Goal: Task Accomplishment & Management: Manage account settings

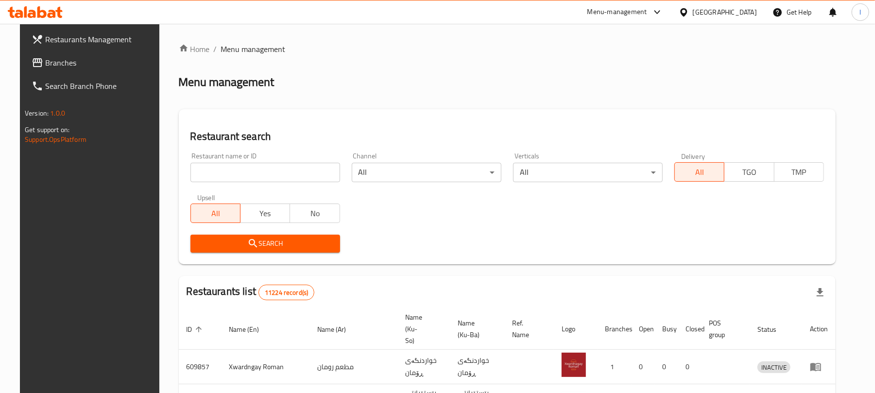
click at [197, 159] on div "Restaurant name or ID Restaurant name or ID" at bounding box center [265, 167] width 150 height 30
click at [208, 172] on input "search" at bounding box center [265, 172] width 150 height 19
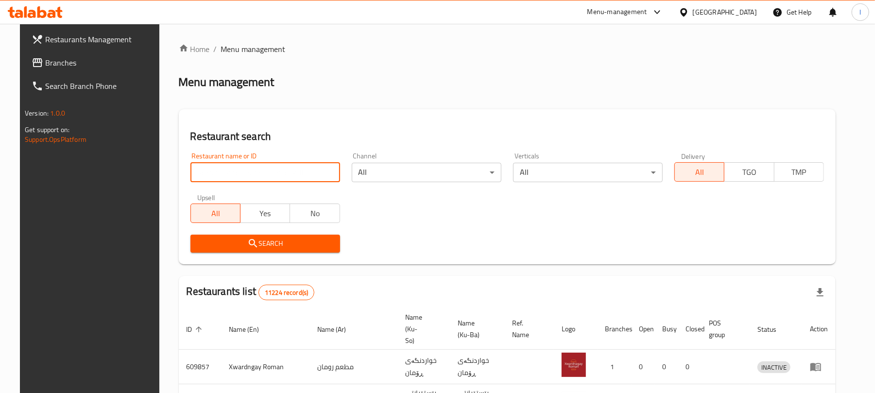
paste input "Gas Dilshad Iskan"
type input "Gas Dilshad Iskan"
click button "Search" at bounding box center [265, 244] width 150 height 18
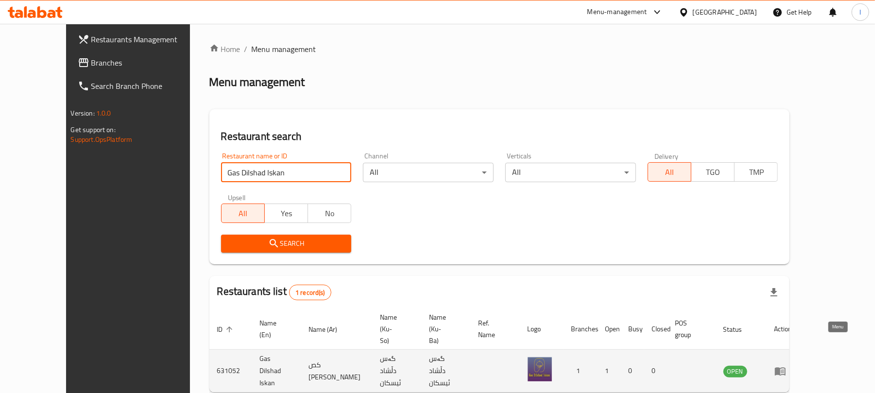
click at [786, 365] on icon "enhanced table" at bounding box center [780, 371] width 12 height 12
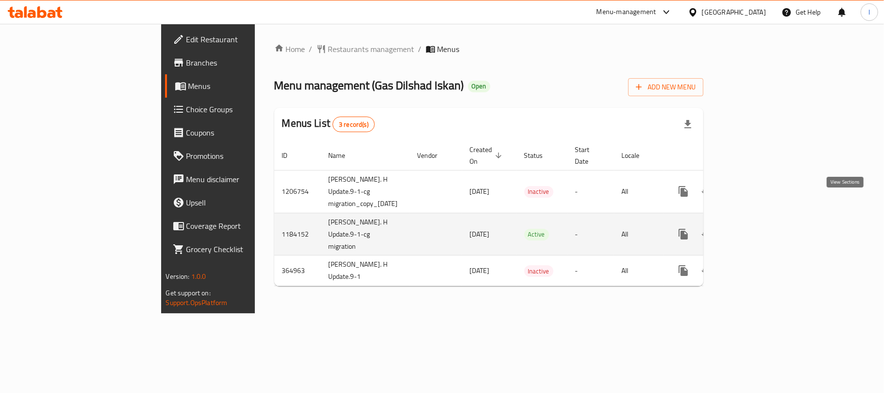
click at [758, 230] on icon "enhanced table" at bounding box center [753, 234] width 9 height 9
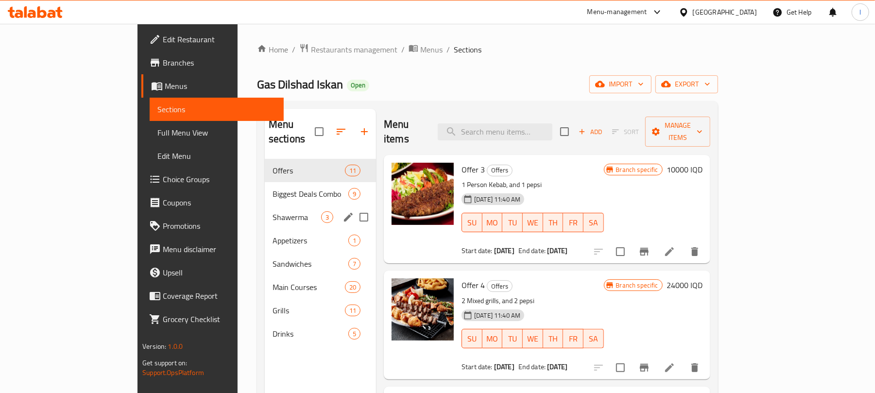
click at [265, 205] on div "Shawerma 3" at bounding box center [320, 216] width 111 height 23
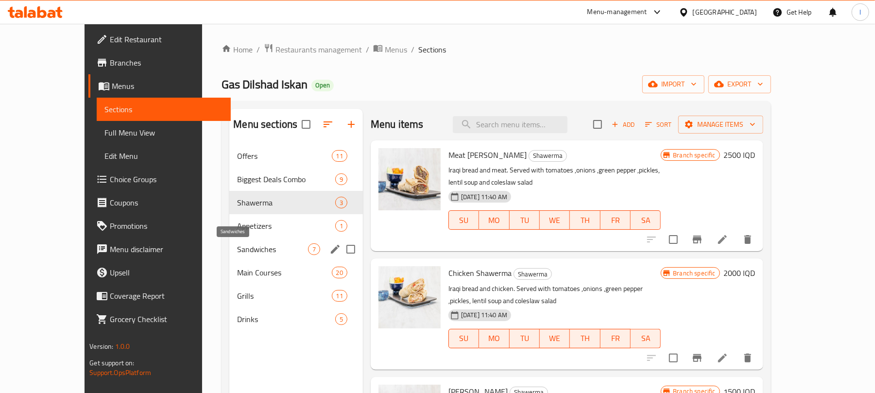
click at [266, 243] on span "Sandwiches" at bounding box center [272, 249] width 70 height 12
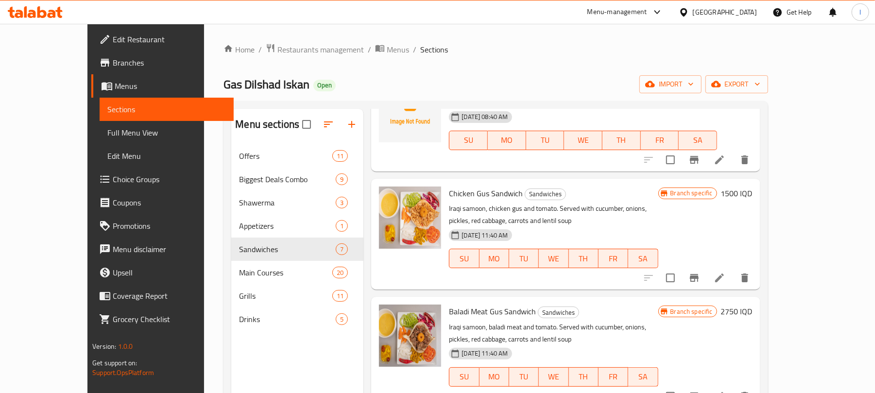
scroll to position [136, 0]
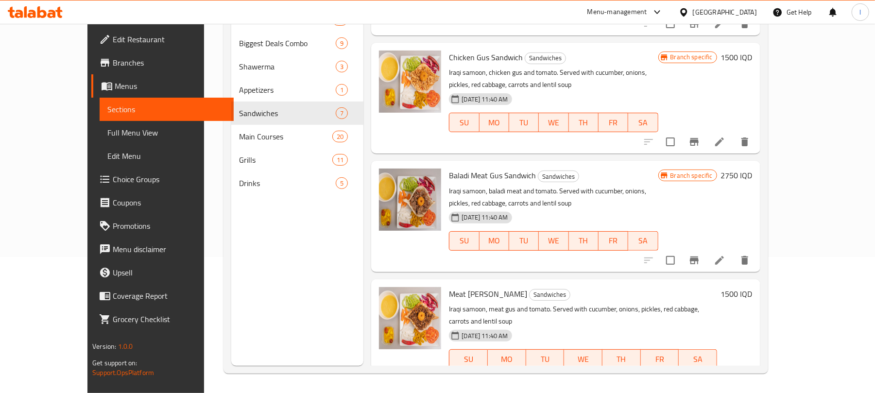
drag, startPoint x: 766, startPoint y: 229, endPoint x: 766, endPoint y: 254, distance: 24.3
click at [752, 229] on div "Branch specific 2750 IQD" at bounding box center [705, 216] width 94 height 95
click at [706, 254] on button "Branch-specific-item" at bounding box center [693, 260] width 23 height 23
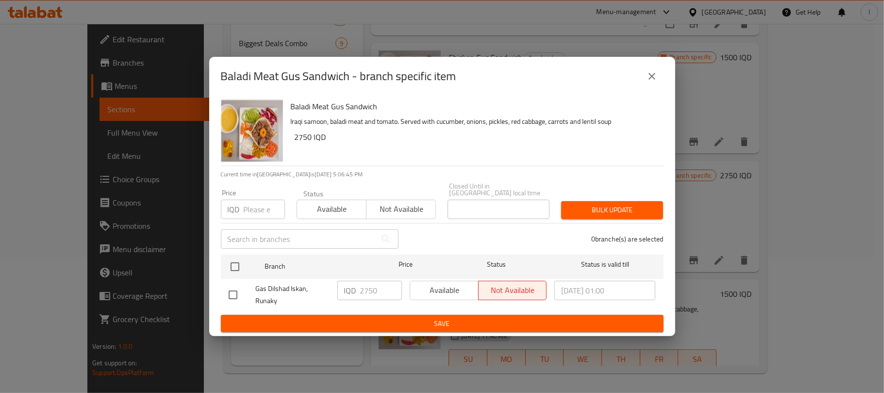
click at [649, 82] on icon "close" at bounding box center [652, 76] width 12 height 12
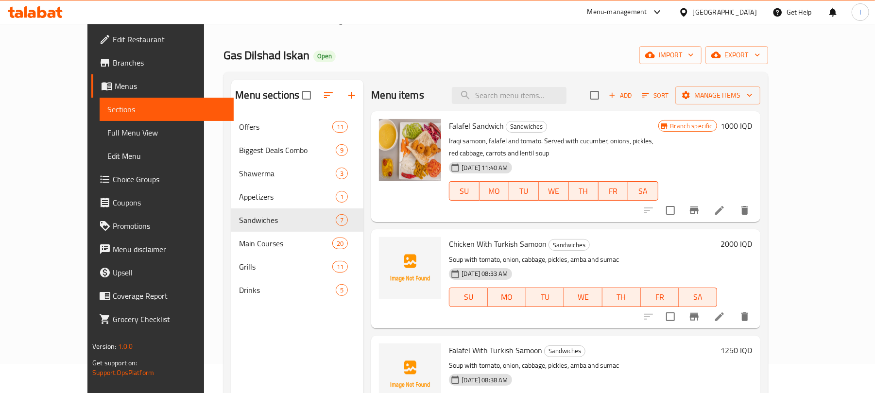
scroll to position [0, 0]
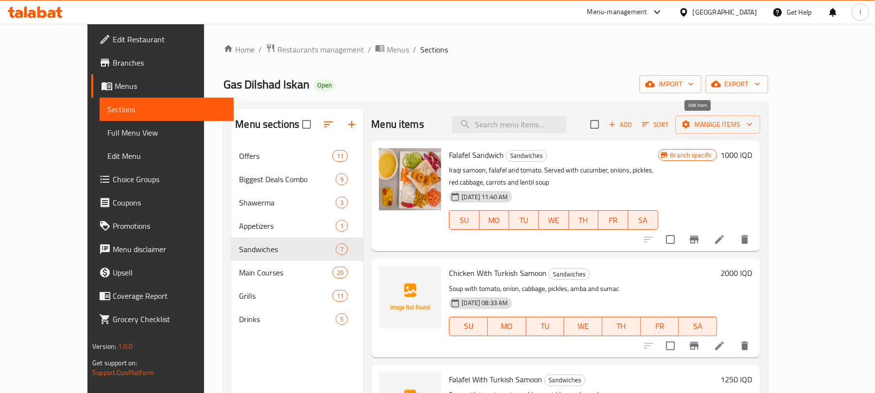
click at [633, 129] on span "Add" at bounding box center [620, 124] width 26 height 11
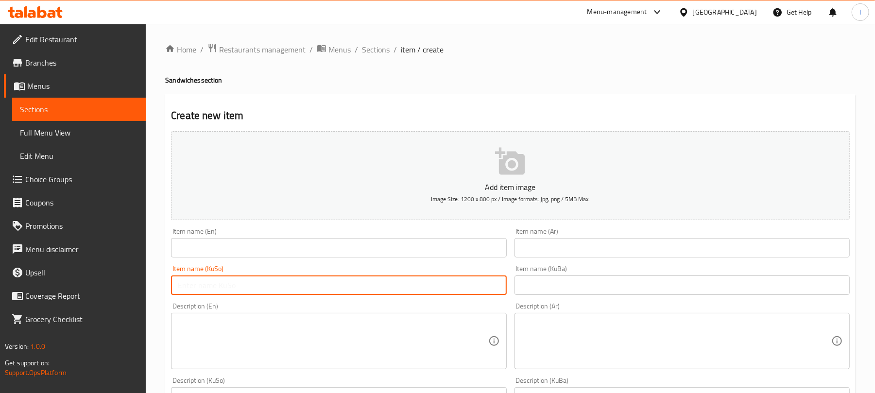
drag, startPoint x: 182, startPoint y: 284, endPoint x: 185, endPoint y: 278, distance: 7.0
click at [182, 284] on input "text" at bounding box center [338, 284] width 335 height 19
type input "گەسی گۆشت بە سەموونی تورکی"
click at [570, 241] on input "text" at bounding box center [681, 247] width 335 height 19
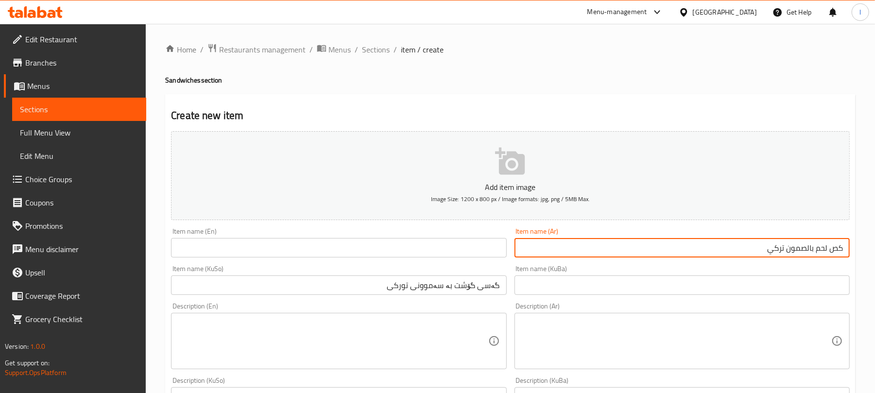
click at [799, 246] on input "كص لحم بالصمون تركي" at bounding box center [681, 247] width 335 height 19
type input "كص لحم بالصمون تركي"
click at [234, 257] on input "text" at bounding box center [338, 247] width 335 height 19
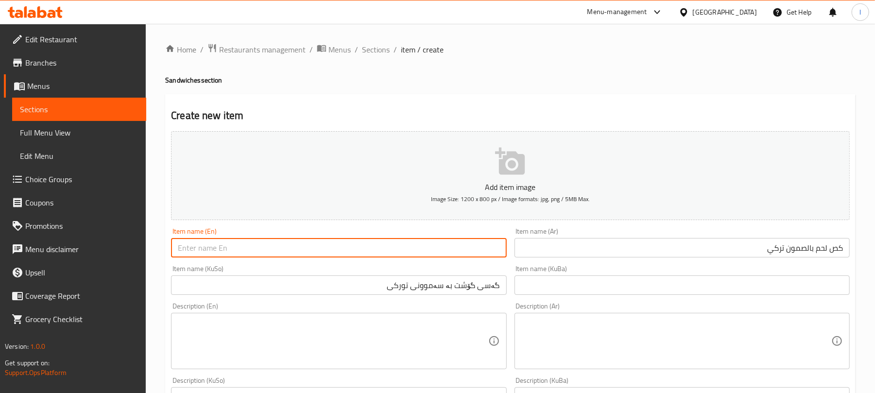
paste input "Turkish meat skewers with bread"
click at [210, 247] on input "Turkish meat skewers with bread" at bounding box center [338, 247] width 335 height 19
drag, startPoint x: 222, startPoint y: 253, endPoint x: 245, endPoint y: 259, distance: 23.7
click at [245, 259] on div "Item name (En) Turkish Meat skewers with bread Item name (En)" at bounding box center [338, 242] width 343 height 37
drag, startPoint x: 253, startPoint y: 246, endPoint x: 300, endPoint y: 246, distance: 47.6
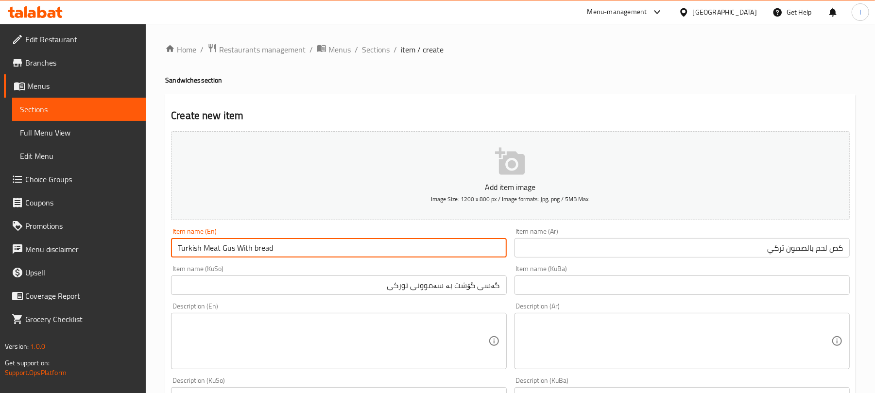
click at [300, 246] on input "Turkish Meat Gus With bread" at bounding box center [338, 247] width 335 height 19
type input "Turkish Meat Gus With Samoon"
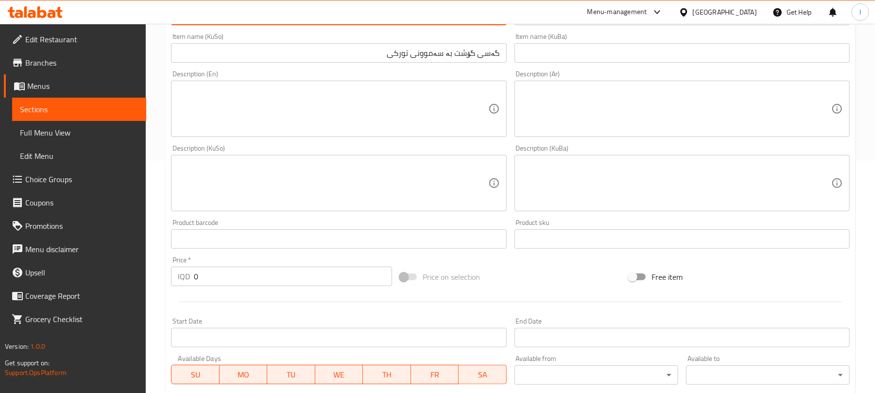
scroll to position [237, 0]
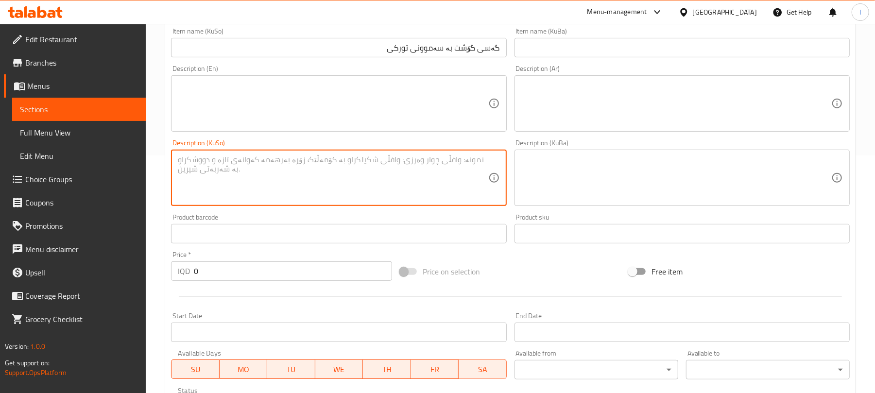
click at [282, 195] on textarea at bounding box center [333, 178] width 310 height 46
paste textarea "شؤرباي له گه ڵە تە ما تە، پیاز، کەلەم، تورشی، عه مبه و سماق"
click at [462, 162] on textarea "شؤرباي له گه ڵە تە ما تە، پیاز، کەلەم، تورشی، عه مبه و سماق" at bounding box center [333, 178] width 310 height 46
click at [477, 158] on textarea "شؤربا له گه ڵە تە ما تە، پیاز، کەلەم، تورشی، عه مبه و سماق" at bounding box center [333, 178] width 310 height 46
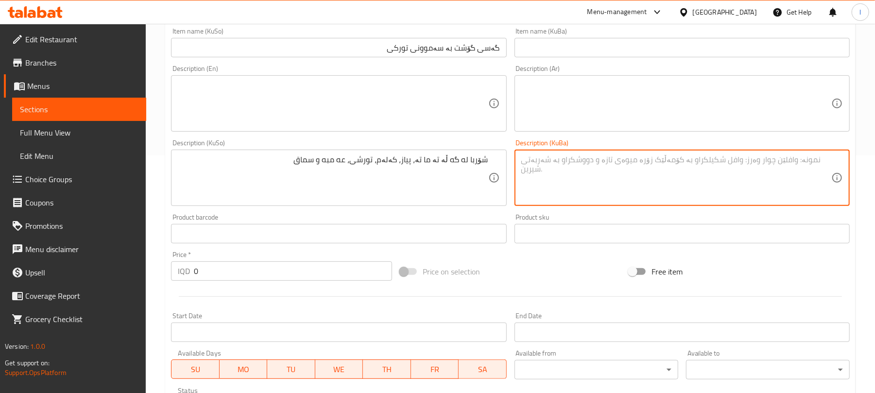
click at [593, 168] on textarea at bounding box center [676, 178] width 310 height 46
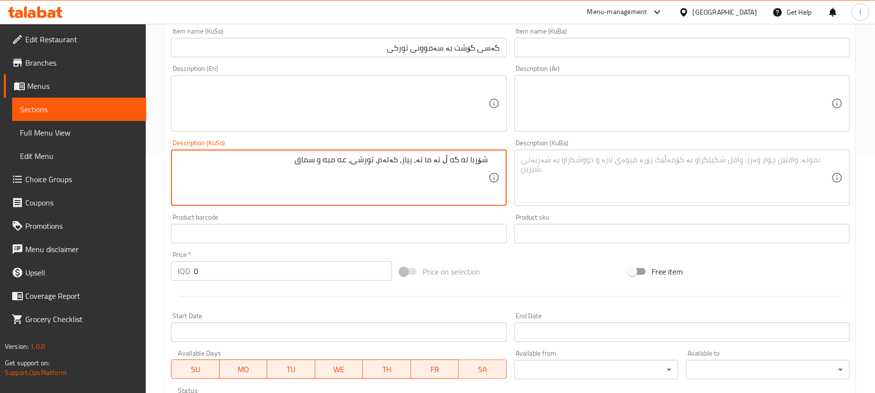
type textarea "شۆربا له گه ڵ تە ما تە، پیاز، کەلەم، تورشی، عه مبه و سماق"
click at [288, 119] on textarea at bounding box center [333, 104] width 310 height 46
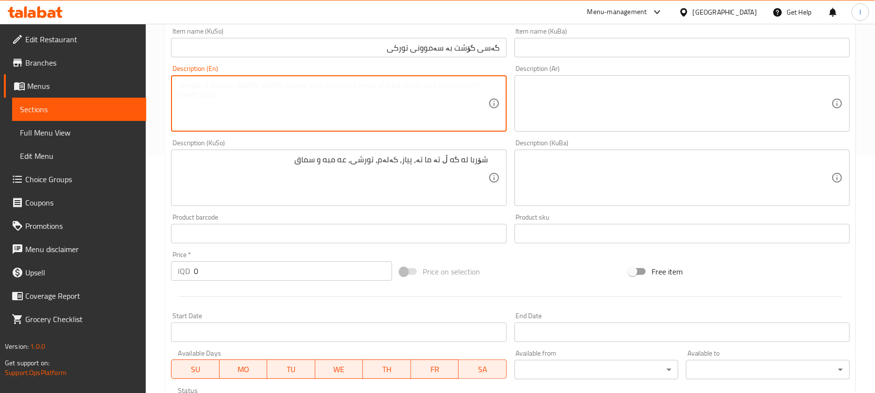
paste textarea "Soup with tomatoes, onions, cabbage, pickles, mangoes and tomatoes"
drag, startPoint x: 357, startPoint y: 88, endPoint x: 329, endPoint y: 89, distance: 28.7
click at [329, 89] on textarea "Soup with tomatoes, onions, cabbage, pickles, mangoes and tomatoes" at bounding box center [333, 104] width 310 height 46
drag, startPoint x: 364, startPoint y: 84, endPoint x: 433, endPoint y: 82, distance: 69.5
click at [433, 82] on textarea "Soup with tomatoes, onions, cabbage, pickles, amba and tomatoes" at bounding box center [333, 104] width 310 height 46
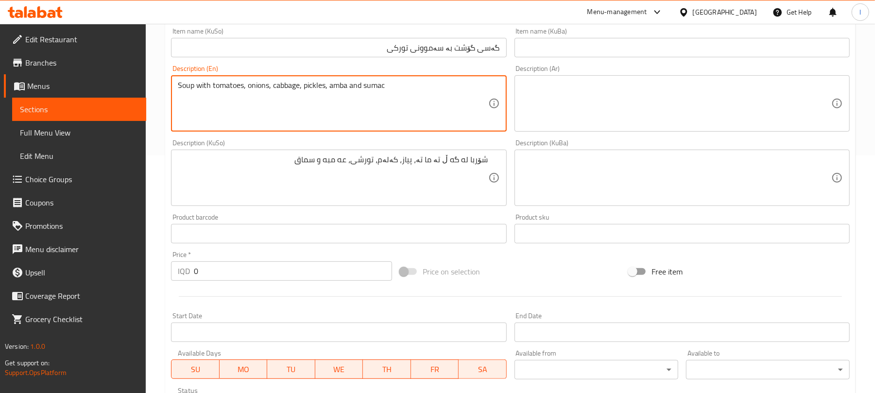
type textarea "Soup with tomatoes, onions, cabbage, pickles, amba and sumac"
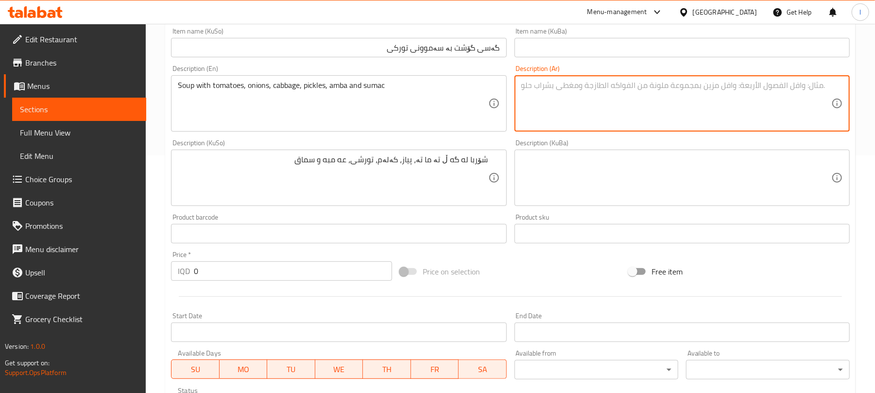
click at [675, 115] on textarea at bounding box center [676, 104] width 310 height 46
paste textarea "شوربة بالطماطم والبصل والملفوف والمخللات والمانجو والطماطم"
click at [800, 84] on textarea "شوربة بالطماطم والبصل والملفوف والمخللات والمانجو والطماطم" at bounding box center [676, 104] width 310 height 46
click at [762, 85] on textarea "شوربة مع طماطم والبصل والملفوف والمخللات والمانجو والطماطم" at bounding box center [676, 104] width 310 height 46
click at [746, 88] on textarea "شوربة مع طماطم، بصل والملفوف والمخللات والمانجو والطماطم" at bounding box center [676, 104] width 310 height 46
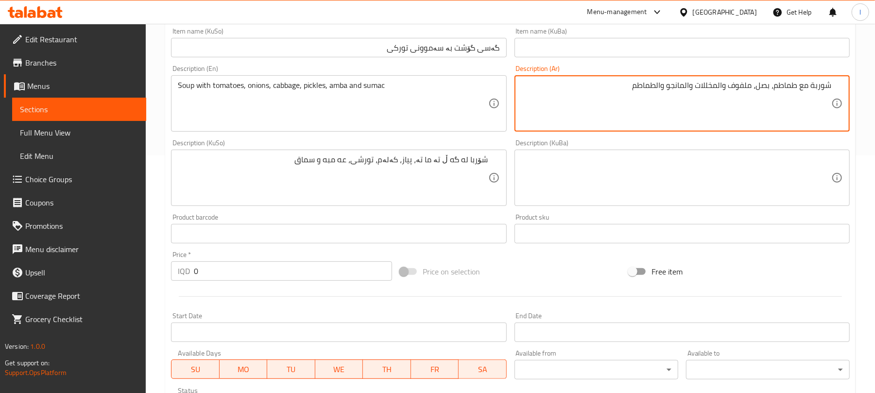
click at [720, 85] on textarea "شوربة مع طماطم، بصل، ملفوف والمخللات والمانجو والطماطم" at bounding box center [676, 104] width 310 height 46
drag, startPoint x: 669, startPoint y: 84, endPoint x: 598, endPoint y: 78, distance: 71.2
click at [598, 78] on div "شوربة مع طماطم، بصل، ملفوف، مخللات والمانجو والطماطم Description (Ar)" at bounding box center [681, 103] width 335 height 56
drag, startPoint x: 702, startPoint y: 82, endPoint x: 611, endPoint y: 74, distance: 91.2
click at [611, 74] on div "Description (Ar) شوربة مع طماطم، بصل، ملفوف، مخللات والمانجو Description (Ar)" at bounding box center [681, 98] width 335 height 67
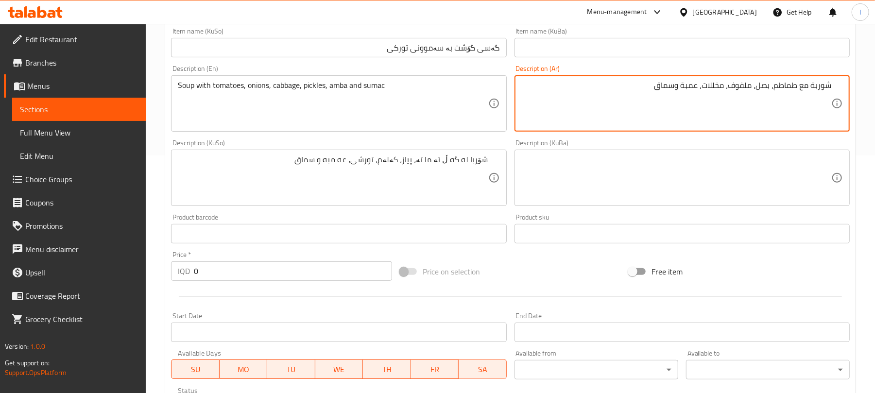
type textarea "شوربة مع طماطم، بصل، ملفوف، مخللات، عمبة وسماق"
click at [677, 94] on textarea "شوربة مع طماطم، بصل، ملفوف، مخللات، عمبة وسماق" at bounding box center [676, 104] width 310 height 46
click at [278, 154] on div "شۆربا له گه ڵ تە ما تە، پیاز، کەلەم، تورشی، عه مبه و سماق Description (KuSo)" at bounding box center [338, 178] width 335 height 56
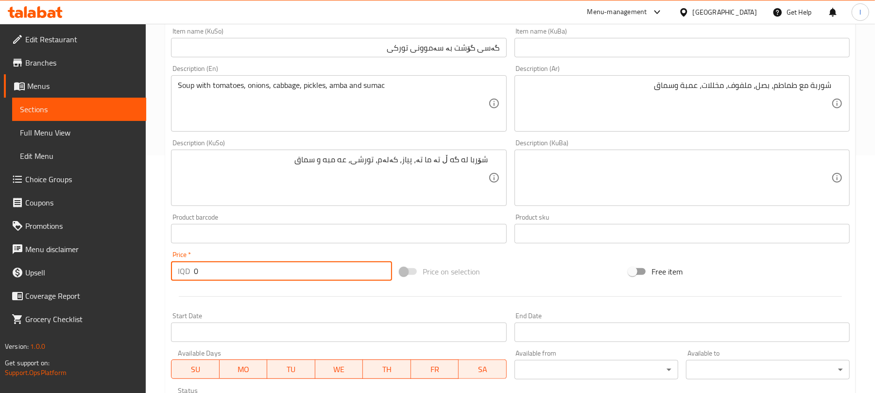
drag, startPoint x: 252, startPoint y: 269, endPoint x: 68, endPoint y: 274, distance: 183.7
click at [68, 274] on div "Edit Restaurant Branches Menus Sections Full Menu View Edit Menu Choice Groups …" at bounding box center [437, 173] width 875 height 774
type input "2750"
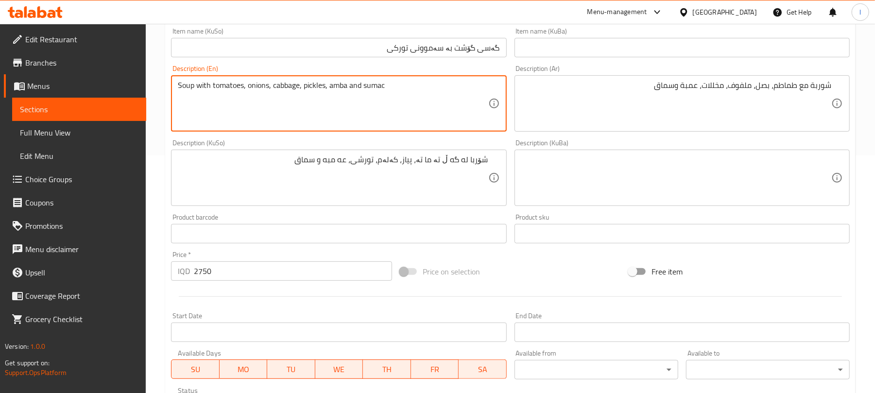
click at [360, 88] on textarea "Soup with tomatoes, onions, cabbage, pickles, amba and sumac" at bounding box center [333, 104] width 310 height 46
click at [356, 88] on textarea "Soup with tomatoes, onions, cabbage, pickles, amba and sumac" at bounding box center [333, 104] width 310 height 46
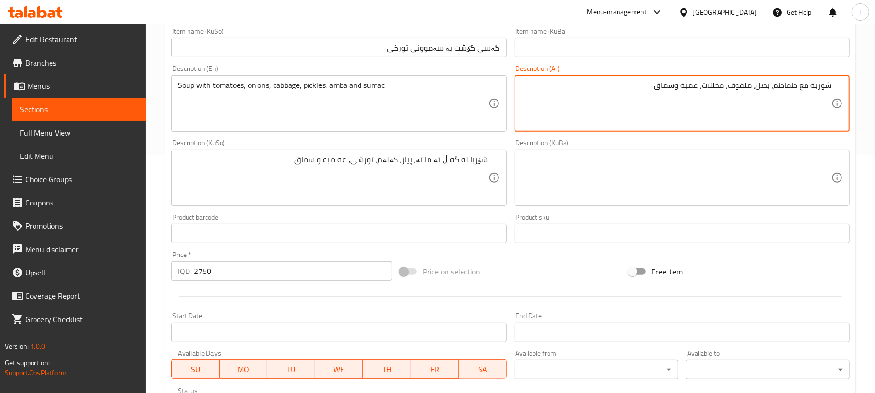
click at [651, 97] on textarea "شوربة مع طماطم، بصل، ملفوف، مخللات، عمبة وسماق" at bounding box center [676, 104] width 310 height 46
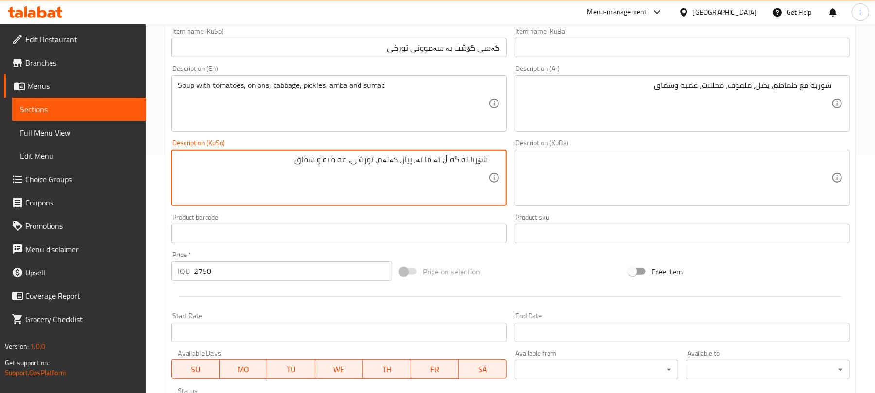
click at [408, 171] on textarea "شۆربا له گه ڵ تە ما تە، پیاز، کەلەم، تورشی، عه مبه و سماق" at bounding box center [333, 178] width 310 height 46
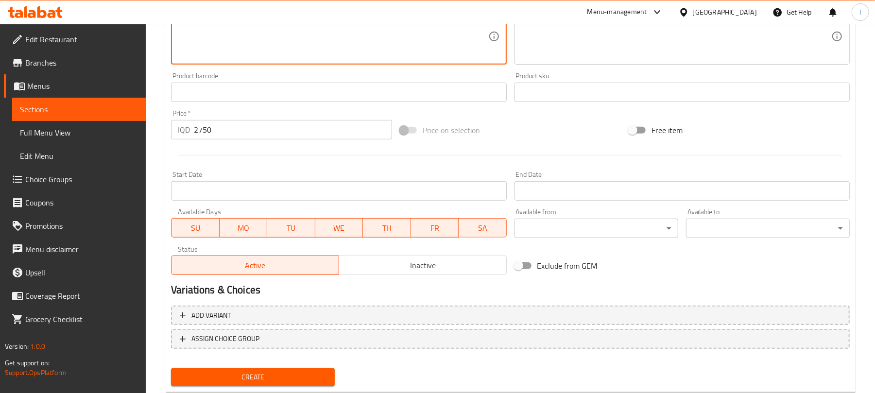
scroll to position [405, 0]
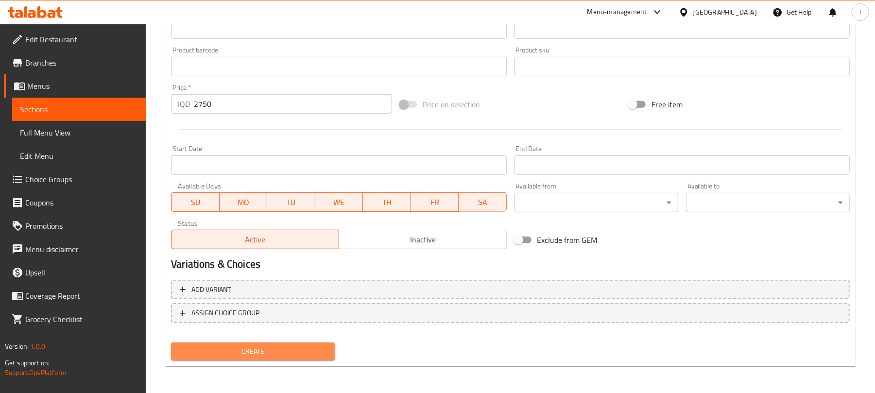
click at [294, 349] on span "Create" at bounding box center [253, 351] width 148 height 12
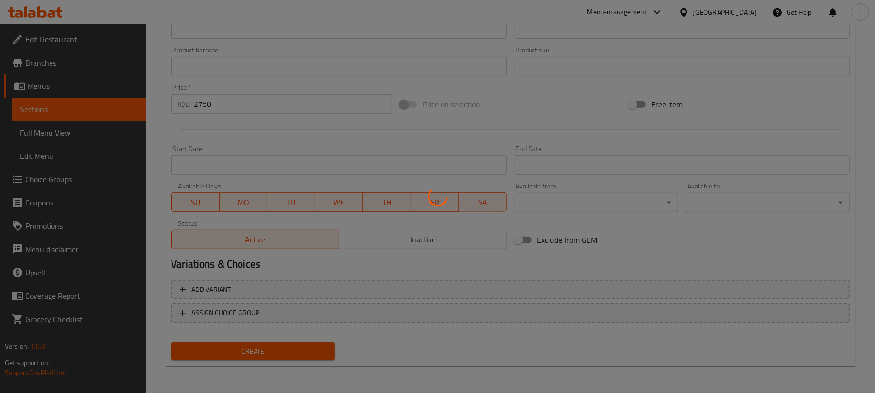
type input "0"
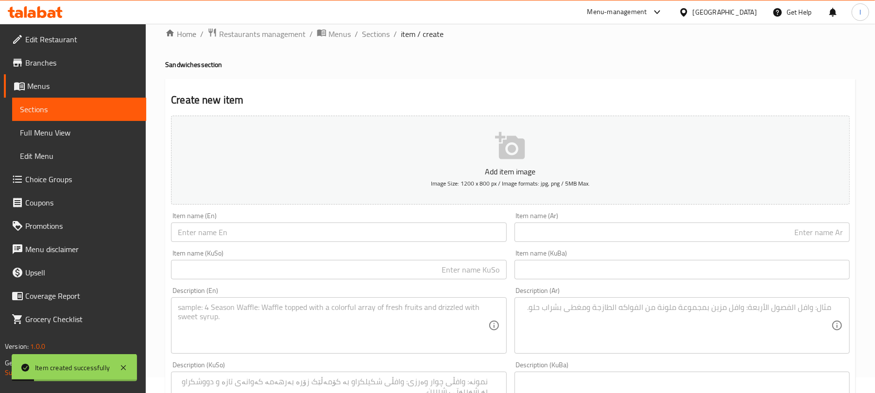
scroll to position [0, 0]
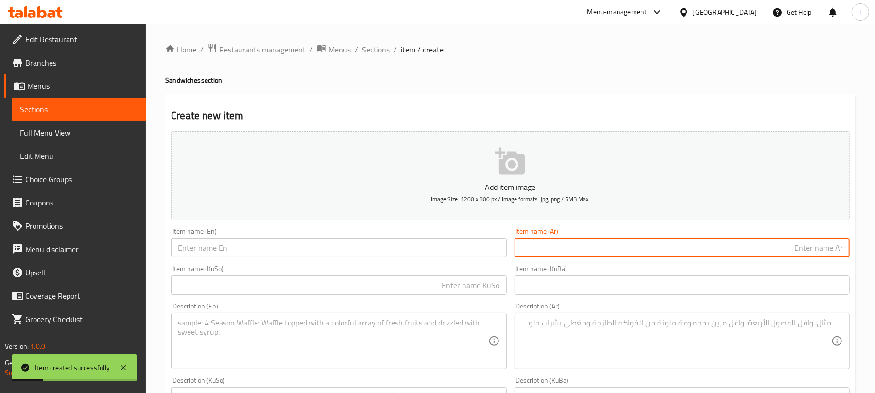
click at [551, 252] on input "text" at bounding box center [681, 247] width 335 height 19
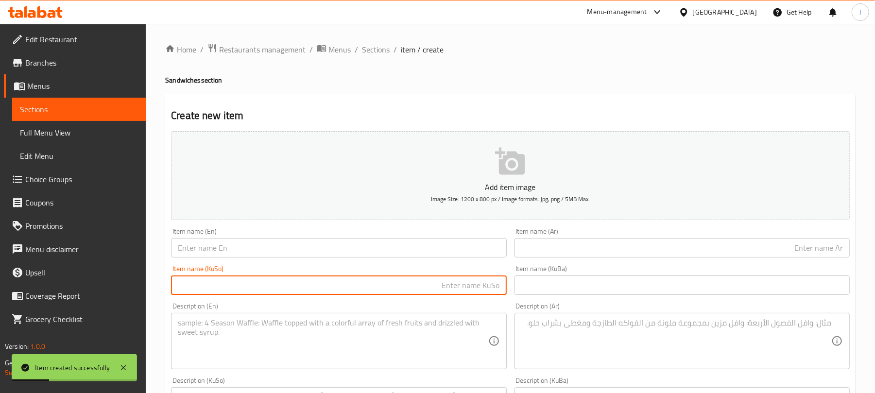
click at [449, 291] on input "text" at bounding box center [338, 284] width 335 height 19
click at [312, 331] on textarea at bounding box center [333, 341] width 310 height 46
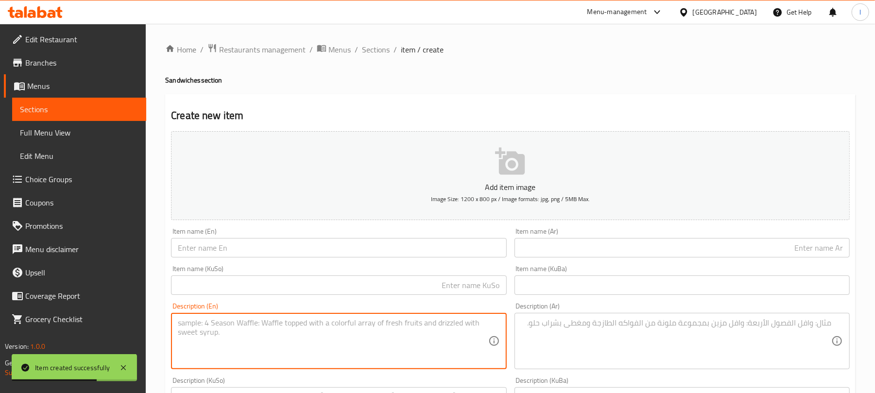
paste textarea "Soup with tomatoes, onions, cabbage, pickles, amba and sumac"
type textarea "Soup with tomatoes, onions, cabbage, pickles, amba and sumac"
click at [617, 322] on textarea at bounding box center [676, 341] width 310 height 46
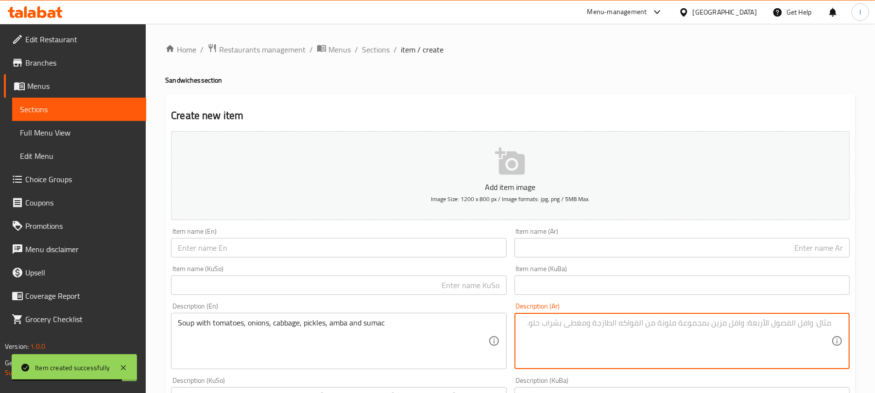
paste textarea "شوربة مع طماطم، بصل، ملفوف، مخللات، عمبة وسماق"
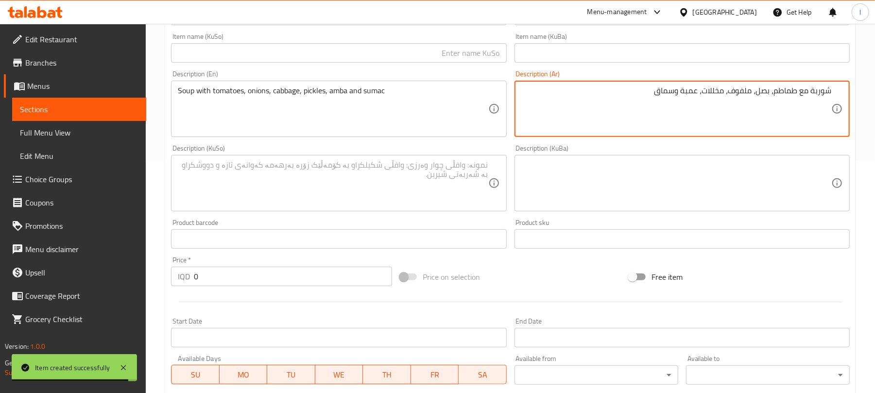
scroll to position [237, 0]
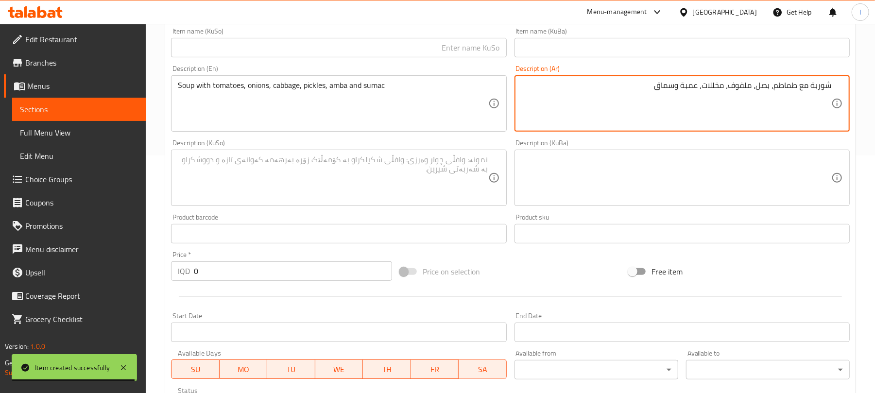
type textarea "شوربة مع طماطم، بصل، ملفوف، مخللات، عمبة وسماق"
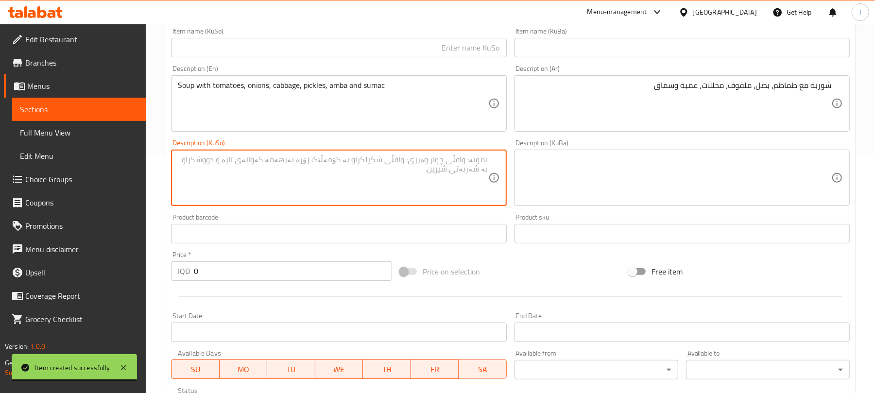
click at [379, 191] on textarea at bounding box center [333, 178] width 310 height 46
paste textarea "شۆربا له گه ڵ تە ما تە، پیاز، کەلەم، تورشی، عه مبه و سماق"
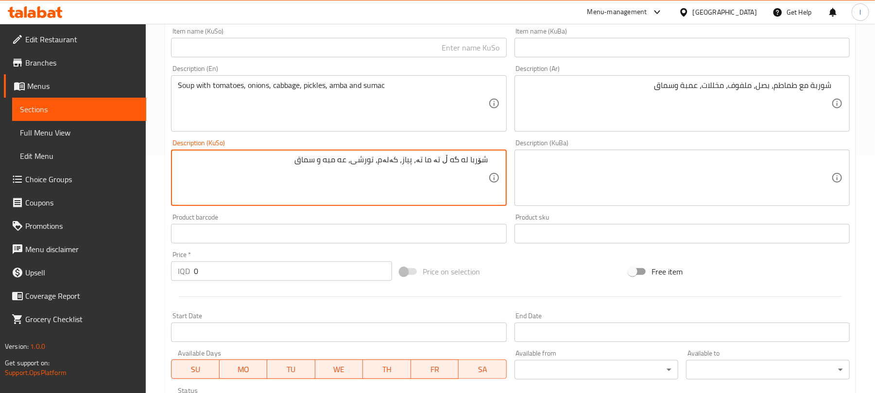
type textarea "شۆربا له گه ڵ تە ما تە، پیاز، کەلەم، تورشی، عه مبه و سماق"
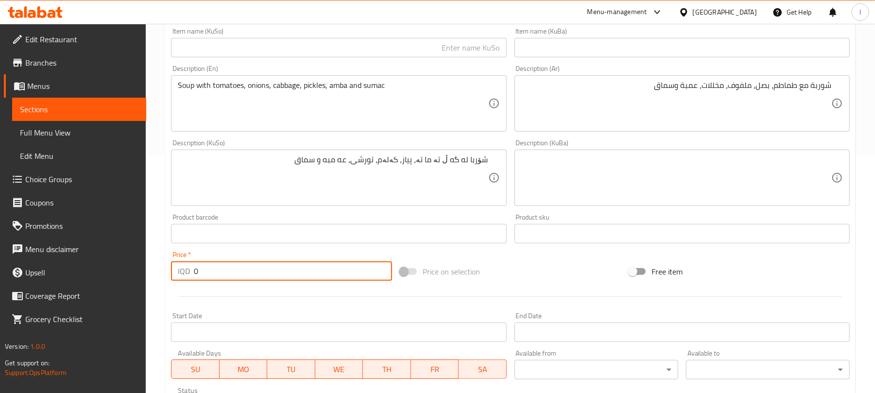
drag, startPoint x: 224, startPoint y: 265, endPoint x: 12, endPoint y: 268, distance: 212.7
click at [12, 268] on div "Edit Restaurant Branches Menus Sections Full Menu View Edit Menu Choice Groups …" at bounding box center [437, 173] width 875 height 774
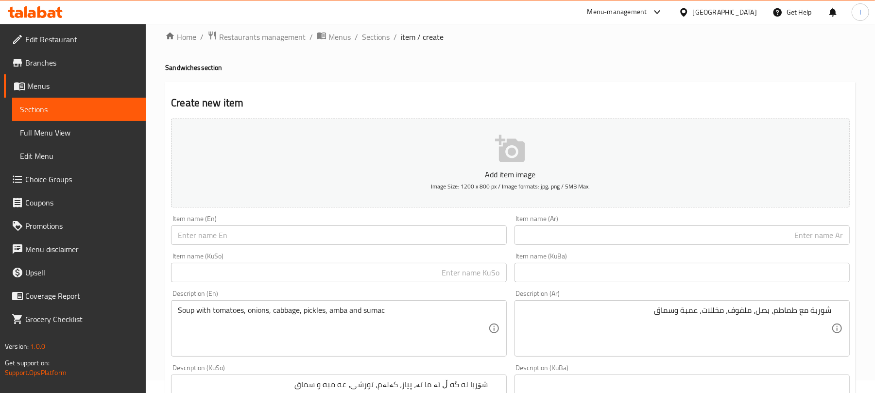
scroll to position [0, 0]
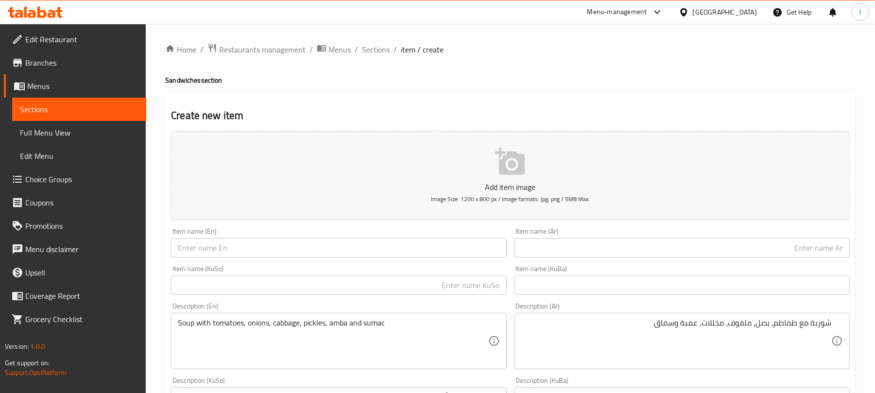
type input "3500"
click at [459, 274] on div "Item name (KuSo) Item name (KuSo)" at bounding box center [338, 280] width 335 height 30
click at [457, 288] on input "text" at bounding box center [338, 284] width 335 height 19
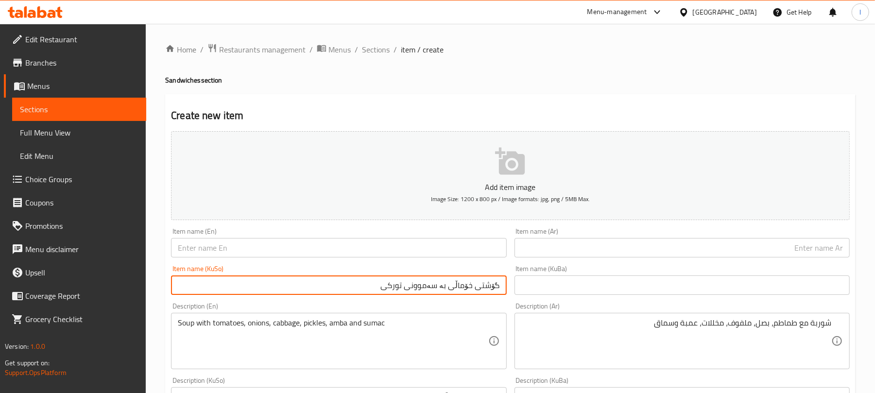
type input "گۆشتی خۆماڵی بە سەموونی تورکی"
click at [641, 247] on input "text" at bounding box center [681, 247] width 335 height 19
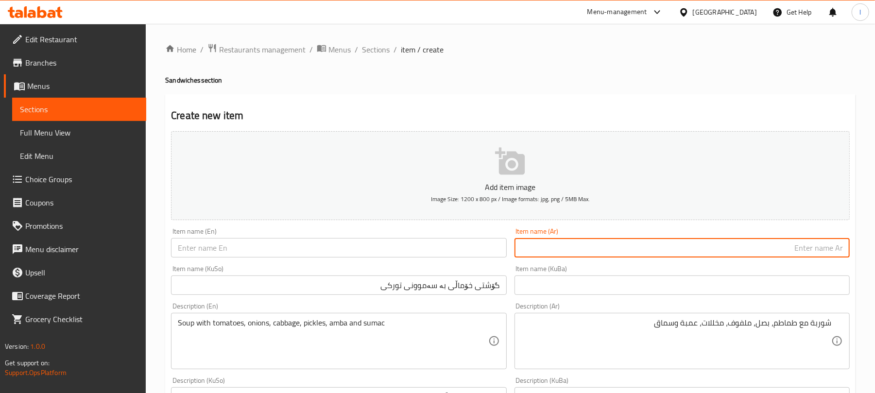
click at [408, 289] on input "گۆشتی خۆماڵی بە سەموونی تورکی" at bounding box center [338, 284] width 335 height 19
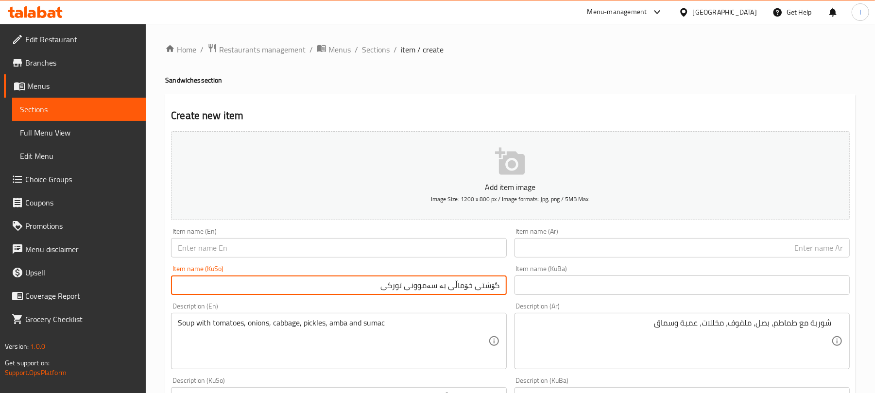
click at [408, 289] on input "گۆشتی خۆماڵی بە سەموونی تورکی" at bounding box center [338, 284] width 335 height 19
click at [692, 247] on input "text" at bounding box center [681, 247] width 335 height 19
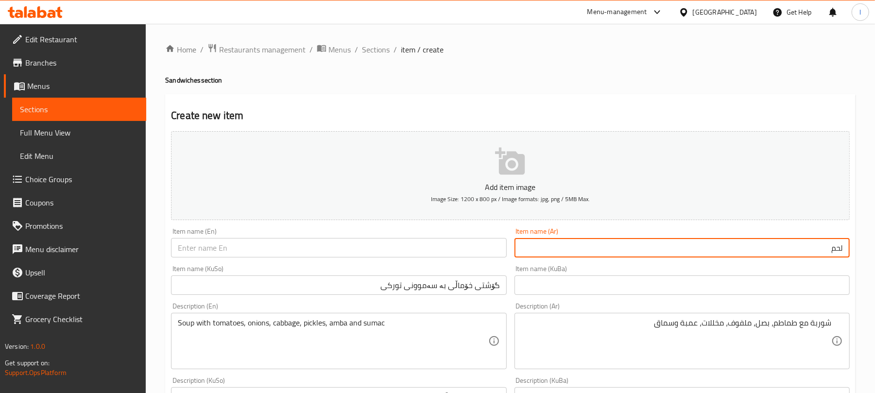
paste input "بلدي"
type input "لحم بلدي بالصمون تركي"
click at [232, 259] on div "Item name (En) Item name (En)" at bounding box center [338, 242] width 343 height 37
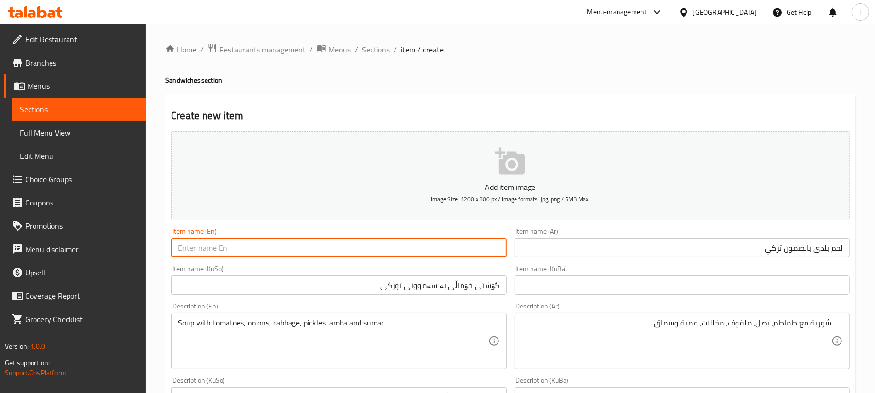
click at [233, 251] on input "text" at bounding box center [338, 247] width 335 height 19
click at [744, 254] on input "لحم بلدي بالصمون تركي" at bounding box center [681, 247] width 335 height 19
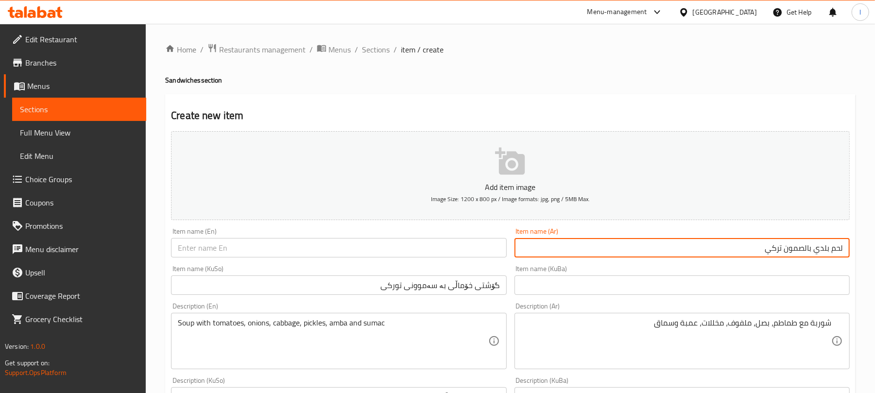
click at [744, 254] on input "لحم بلدي بالصمون تركي" at bounding box center [681, 247] width 335 height 19
click at [226, 241] on input "text" at bounding box center [338, 247] width 335 height 19
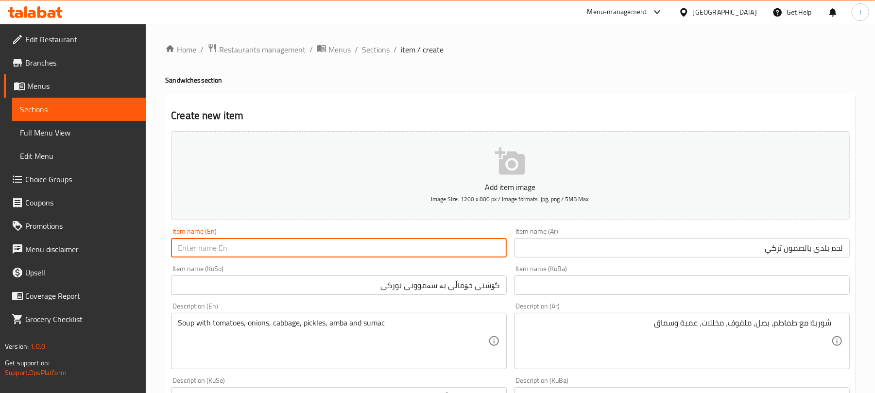
paste input "Local meat in Turkish bread"
click at [225, 251] on input "Local meat in Turkish bread" at bounding box center [338, 247] width 335 height 19
drag, startPoint x: 224, startPoint y: 251, endPoint x: 171, endPoint y: 249, distance: 53.0
click at [171, 249] on input "Local meat in Turkish bread" at bounding box center [338, 247] width 335 height 19
drag, startPoint x: 203, startPoint y: 245, endPoint x: 238, endPoint y: 245, distance: 35.0
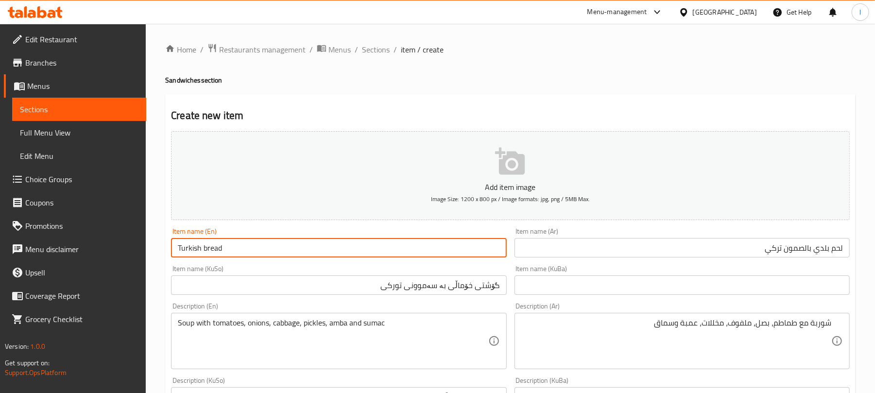
click at [238, 245] on input "Turkish bread" at bounding box center [338, 247] width 335 height 19
type input "Turkish Samoon With Baladi Meat"
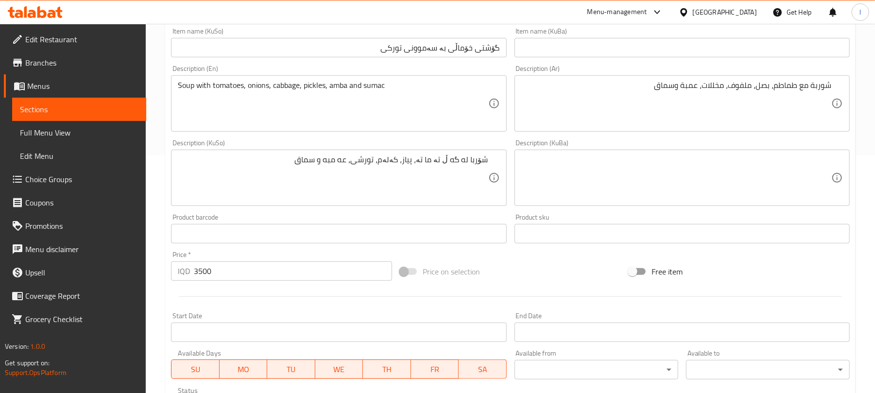
scroll to position [405, 0]
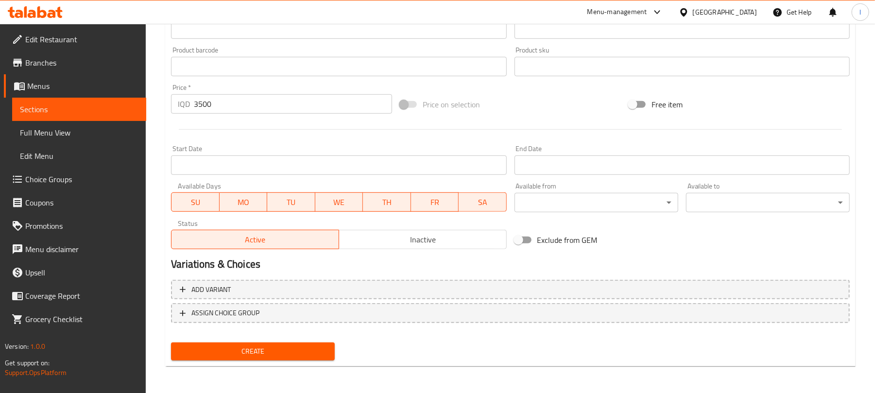
click at [280, 348] on span "Create" at bounding box center [253, 351] width 148 height 12
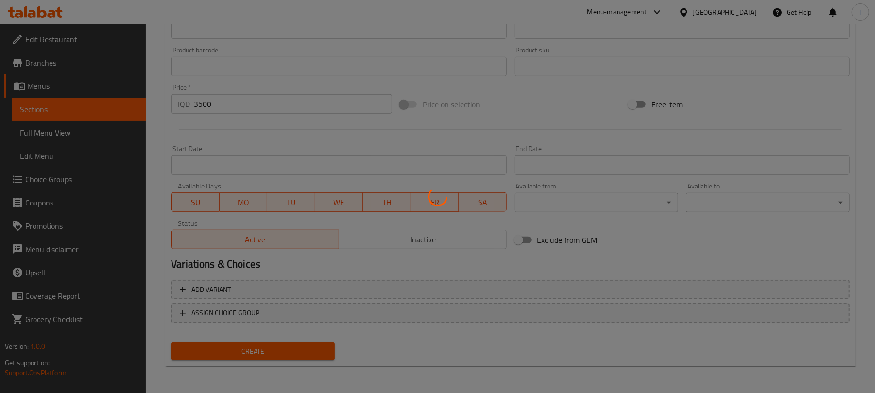
scroll to position [45, 0]
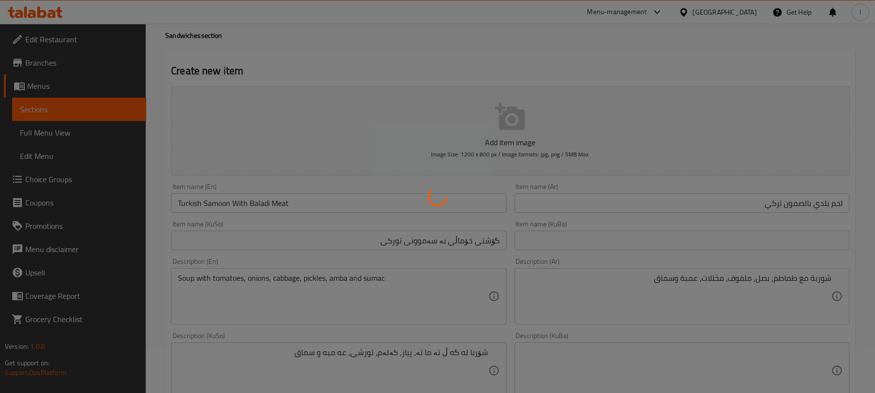
type input "0"
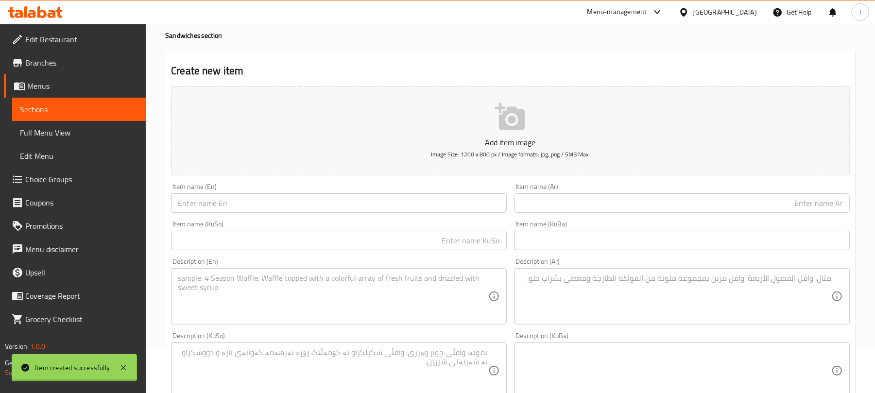
scroll to position [0, 0]
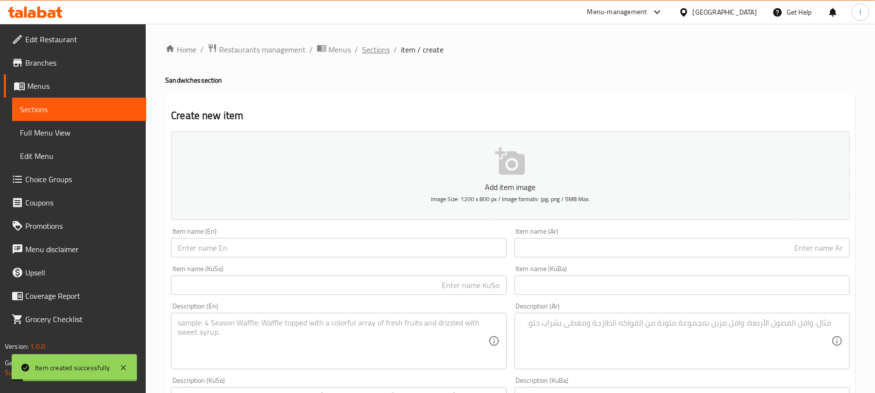
click at [373, 51] on span "Sections" at bounding box center [376, 50] width 28 height 12
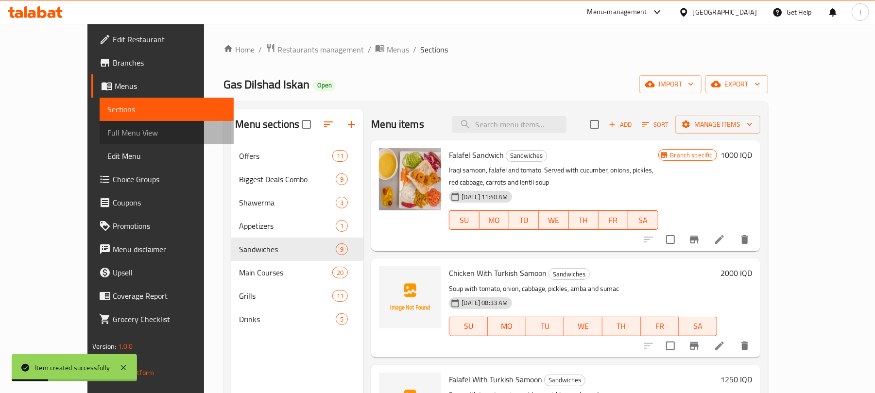
click at [100, 123] on link "Full Menu View" at bounding box center [167, 132] width 134 height 23
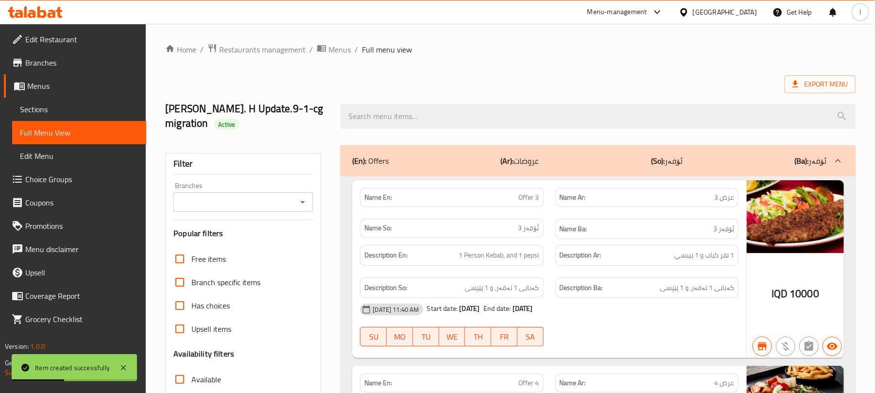
click at [303, 204] on icon "Open" at bounding box center [303, 202] width 12 height 12
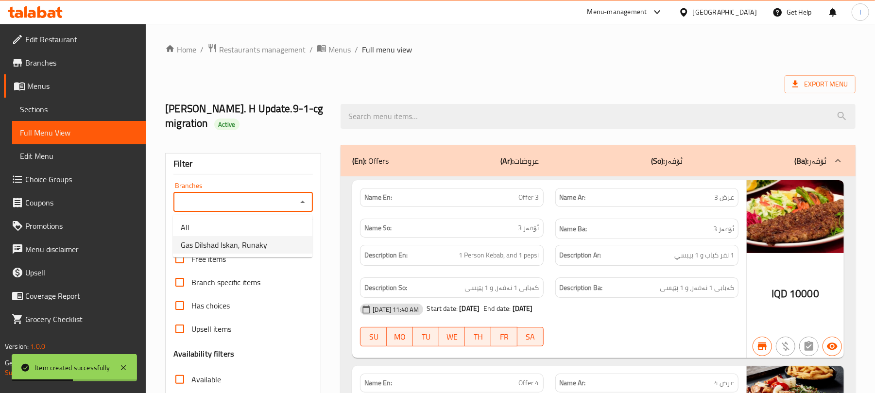
click at [267, 247] on li "Gas Dilshad Iskan, Runaky" at bounding box center [242, 244] width 139 height 17
type input "Gas Dilshad Iskan, Runaky"
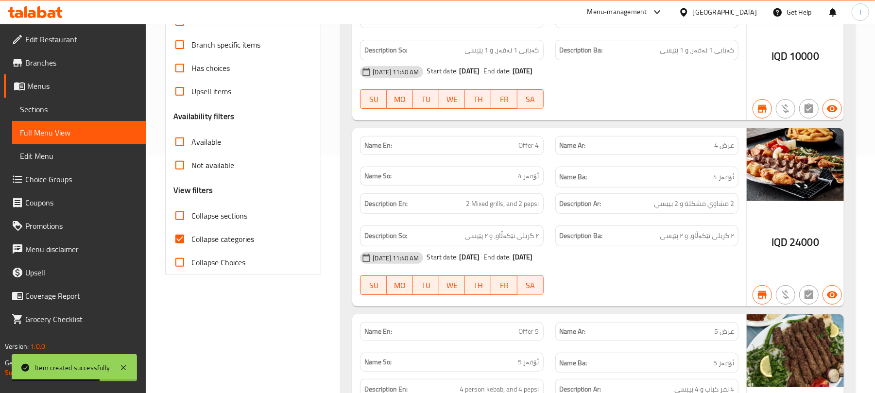
click at [190, 206] on input "Collapse sections" at bounding box center [179, 215] width 23 height 23
checkbox input "true"
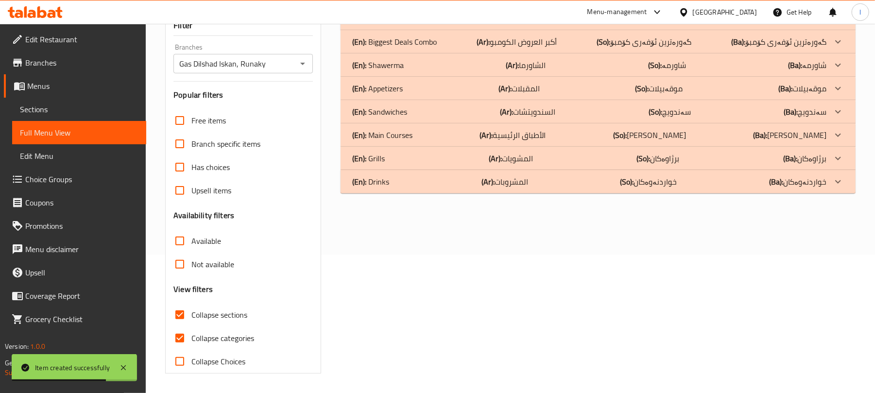
click at [186, 326] on input "Collapse categories" at bounding box center [179, 337] width 23 height 23
checkbox input "false"
click at [441, 24] on div "(En): Sandwiches (Ar): السندويتشات (So): سەندویچ (Ba): سەندویچ" at bounding box center [589, 19] width 474 height 12
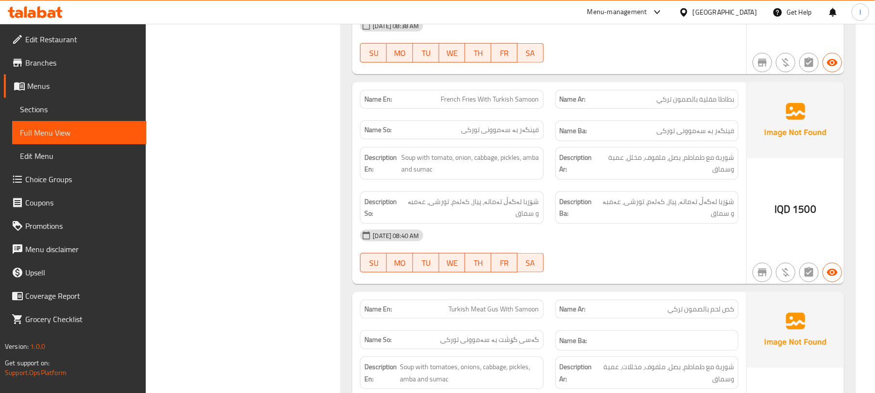
scroll to position [1088, 0]
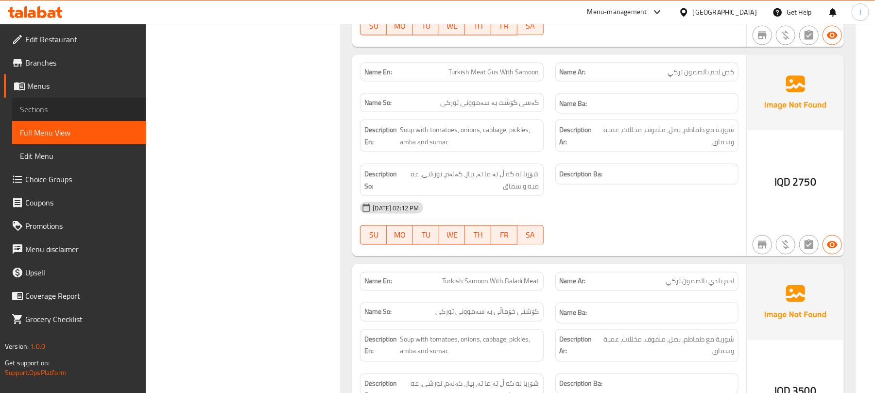
click at [36, 112] on span "Sections" at bounding box center [79, 109] width 119 height 12
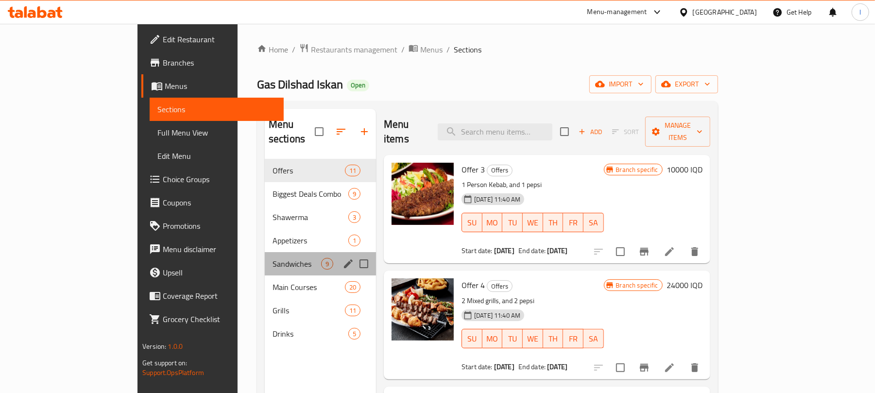
click at [265, 260] on div "Sandwiches 9" at bounding box center [320, 263] width 111 height 23
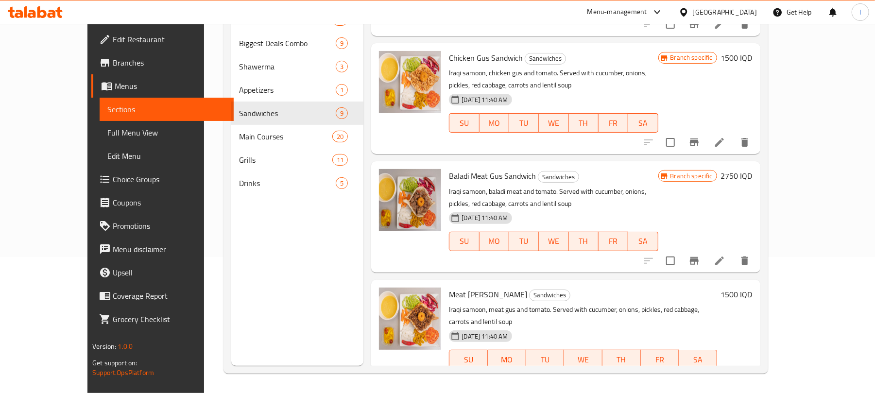
scroll to position [372, 0]
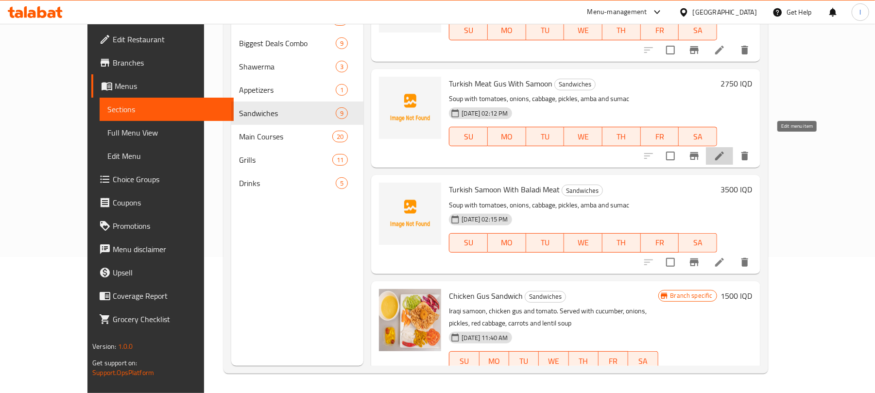
click at [725, 150] on icon at bounding box center [719, 156] width 12 height 12
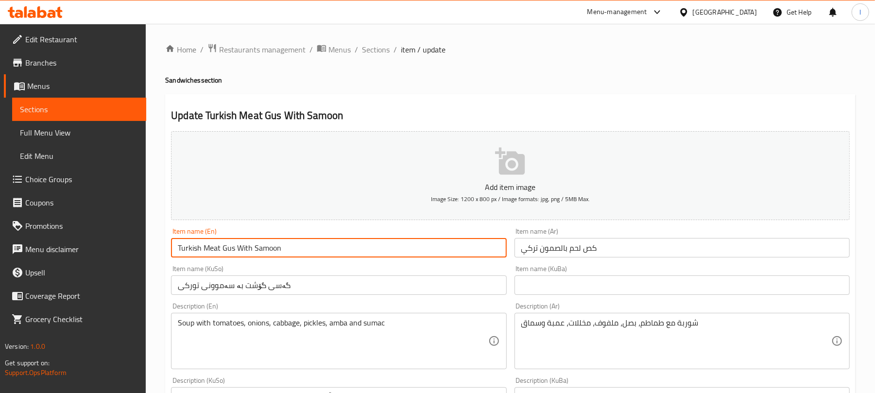
drag, startPoint x: 254, startPoint y: 248, endPoint x: 297, endPoint y: 247, distance: 43.7
click at [297, 247] on input "Turkish Meat Gus With Samoon" at bounding box center [338, 247] width 335 height 19
click at [204, 251] on input "Turkish Meat Gus With" at bounding box center [338, 247] width 335 height 19
paste input "Samoon"
drag, startPoint x: 267, startPoint y: 255, endPoint x: 289, endPoint y: 252, distance: 22.7
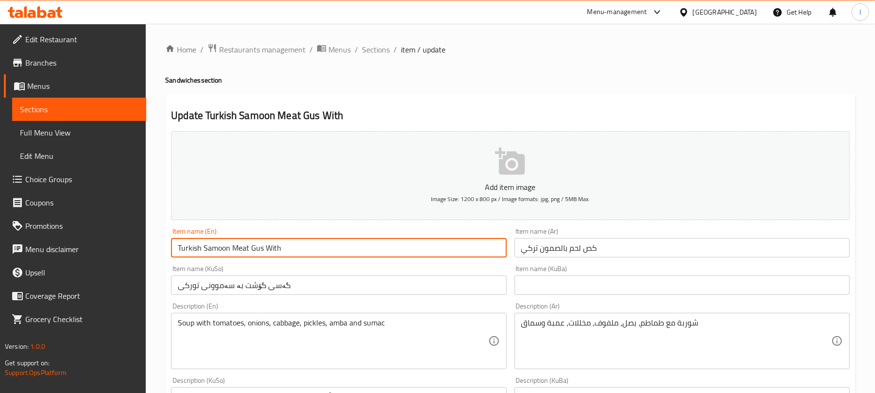
click at [289, 252] on input "Turkish Samoon Meat Gus With" at bounding box center [338, 247] width 335 height 19
click at [234, 249] on input "Turkish Samoon Meat Gus" at bounding box center [338, 247] width 335 height 19
paste input "With"
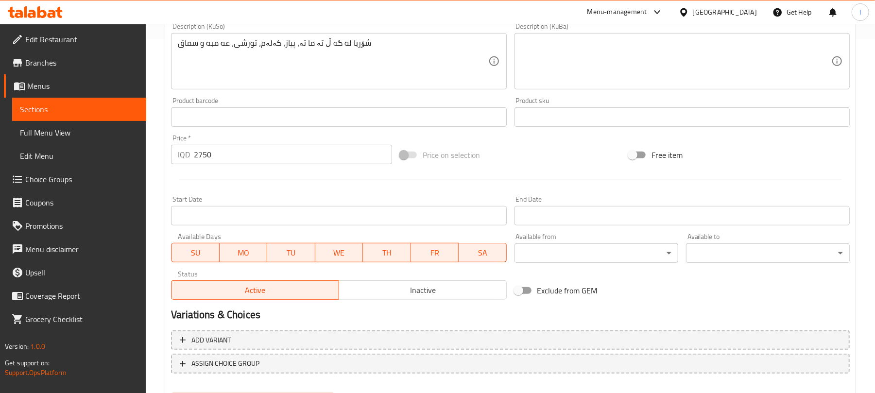
scroll to position [405, 0]
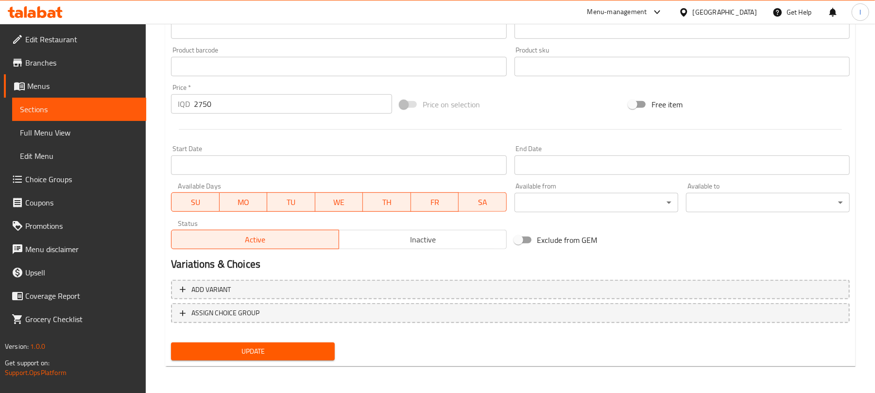
type input "Turkish Samoon With Meat Gus"
click at [294, 346] on span "Update" at bounding box center [253, 351] width 148 height 12
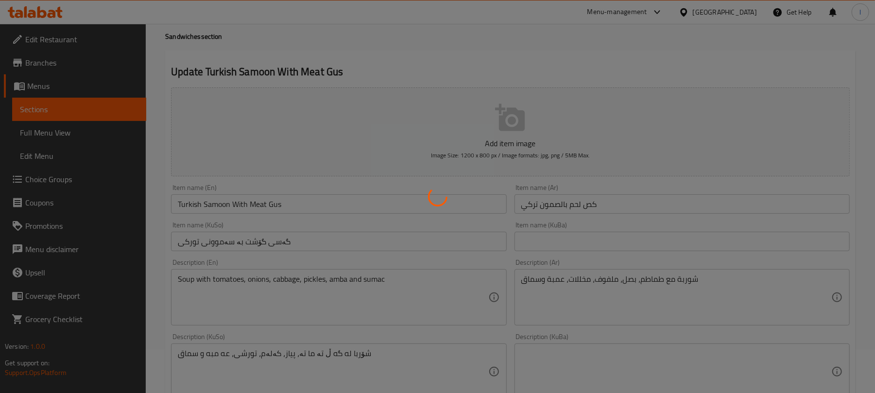
scroll to position [0, 0]
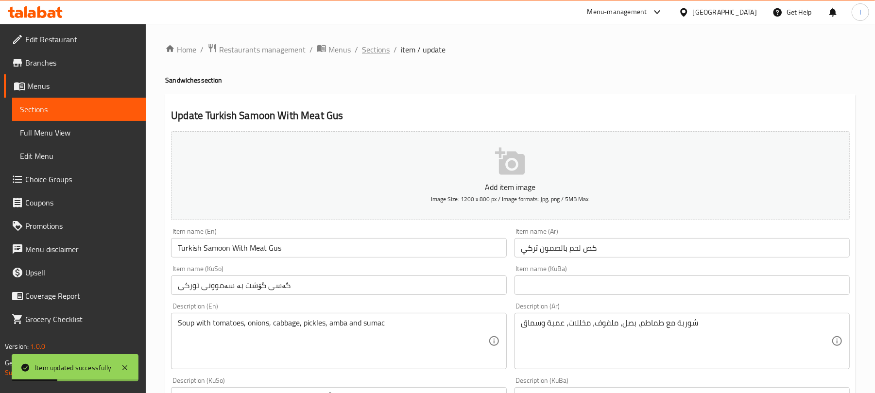
click at [379, 51] on span "Sections" at bounding box center [376, 50] width 28 height 12
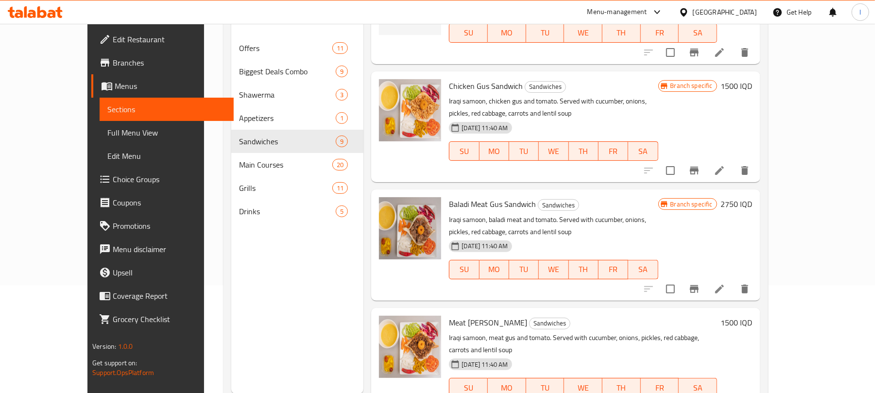
scroll to position [136, 0]
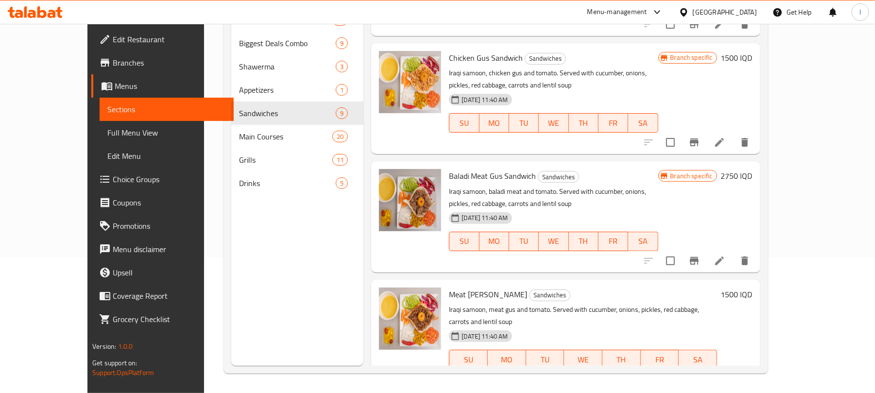
click at [107, 136] on span "Full Menu View" at bounding box center [166, 133] width 119 height 12
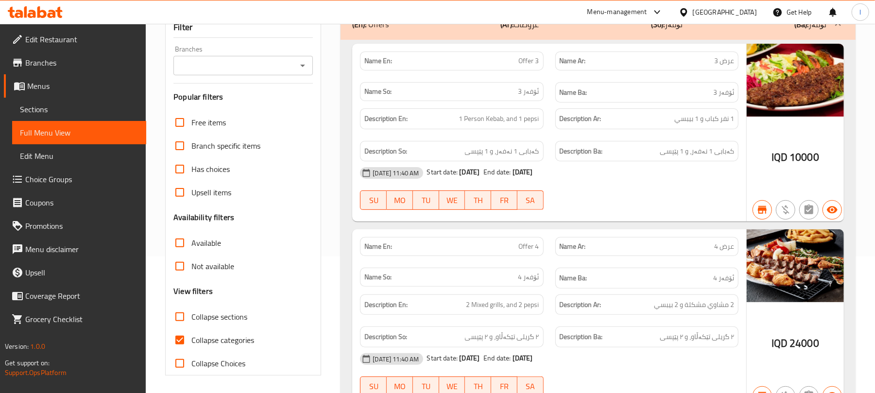
click at [300, 71] on icon "Open" at bounding box center [303, 66] width 12 height 12
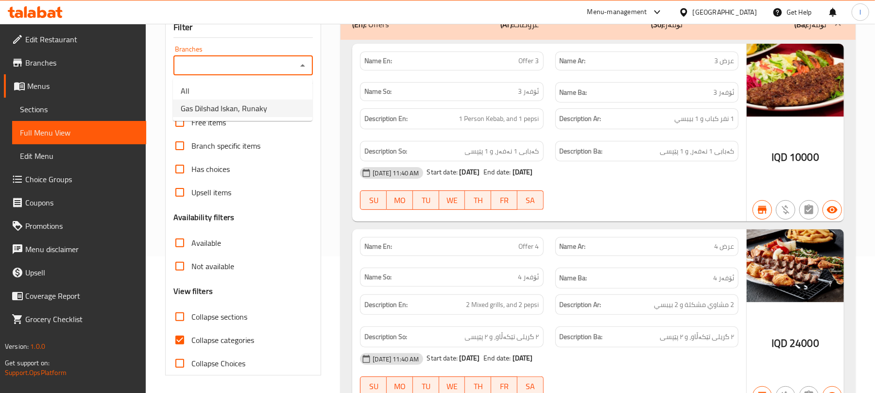
click at [269, 101] on li "Gas Dilshad Iskan, Runaky" at bounding box center [242, 108] width 139 height 17
type input "Gas Dilshad Iskan, Runaky"
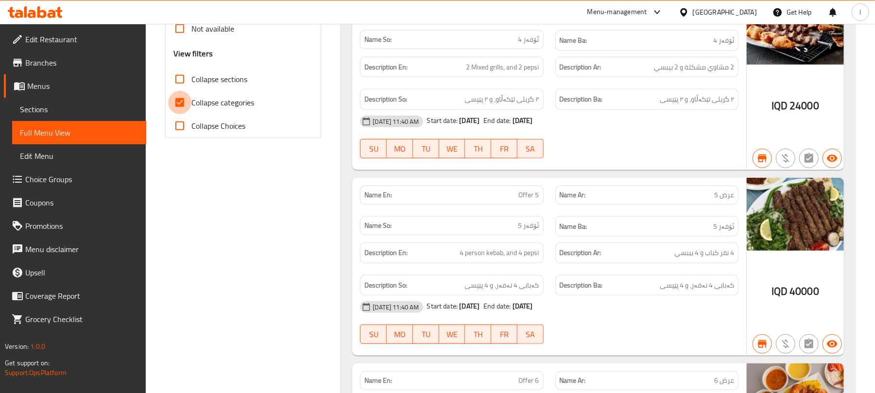
click at [182, 95] on input "Collapse categories" at bounding box center [179, 102] width 23 height 23
checkbox input "false"
click at [178, 72] on input "Collapse sections" at bounding box center [179, 79] width 23 height 23
checkbox input "true"
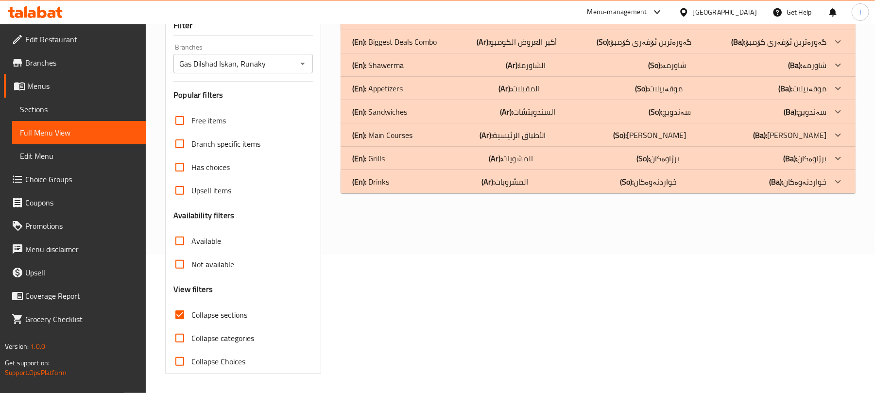
scroll to position [139, 0]
click at [389, 24] on p "(En): Sandwiches" at bounding box center [370, 19] width 36 height 12
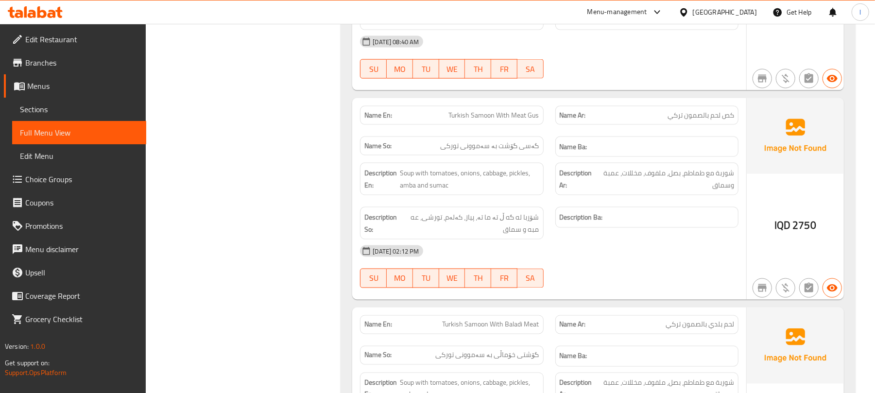
scroll to position [1040, 0]
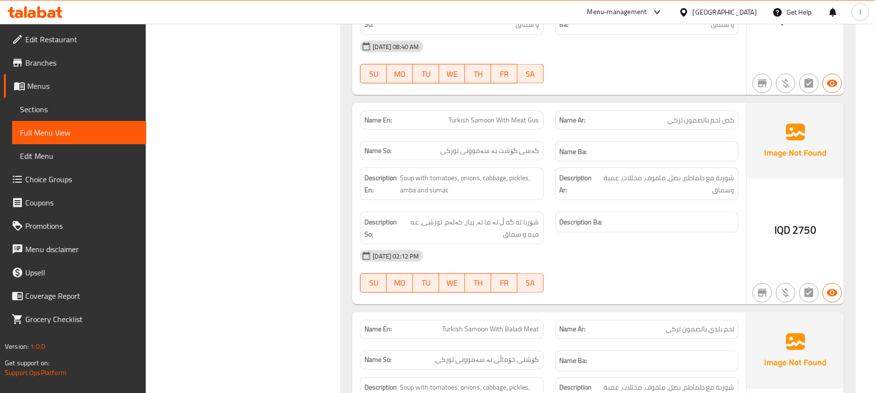
click at [67, 115] on link "Sections" at bounding box center [79, 109] width 134 height 23
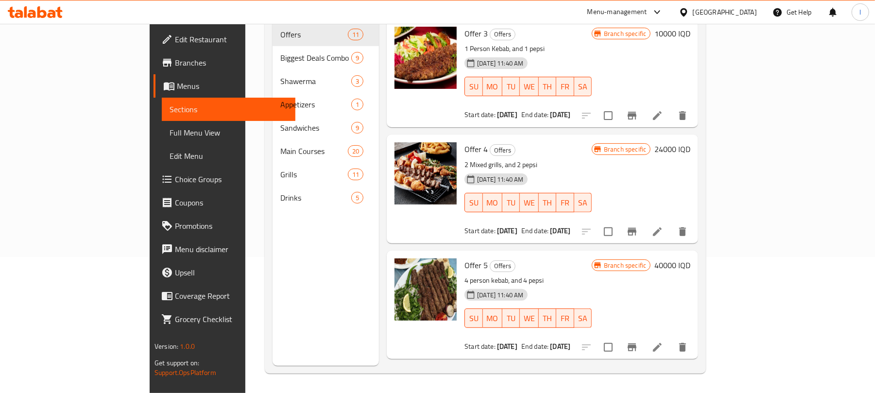
scroll to position [136, 0]
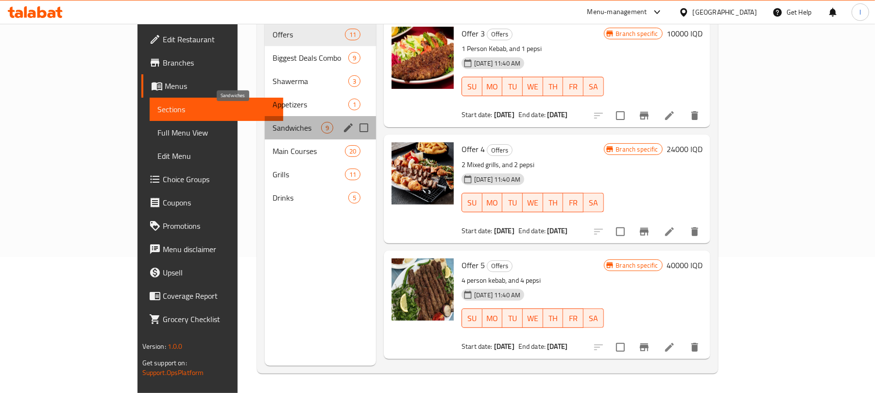
click at [272, 122] on span "Sandwiches" at bounding box center [296, 128] width 49 height 12
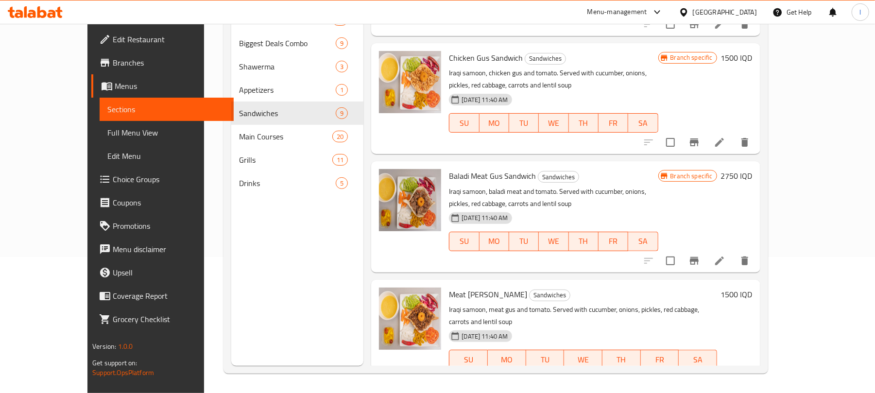
scroll to position [372, 0]
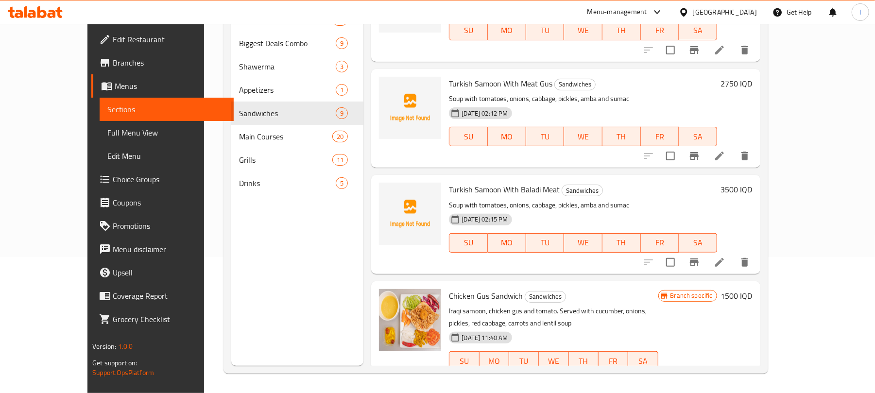
click at [752, 77] on h6 "2750 IQD" at bounding box center [737, 84] width 32 height 14
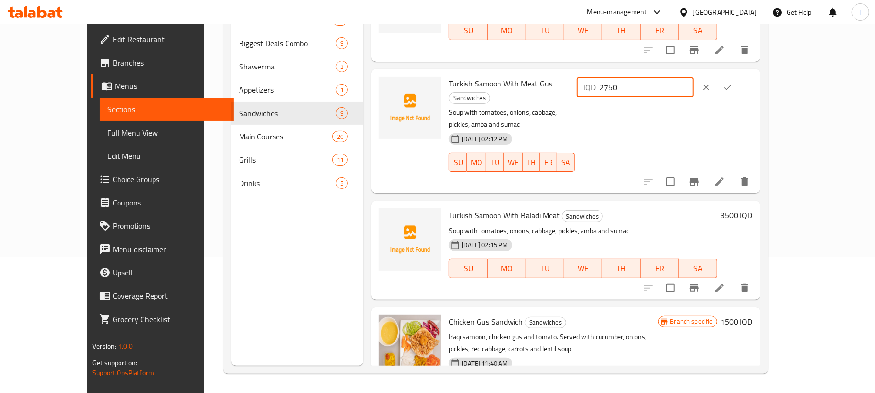
drag, startPoint x: 744, startPoint y: 75, endPoint x: 620, endPoint y: 90, distance: 125.2
click at [620, 90] on div "Turkish Samoon With Meat Gus Sandwiches Soup with tomatoes, onions, cabbage, pi…" at bounding box center [600, 131] width 311 height 117
type input "2500"
click at [732, 83] on icon "ok" at bounding box center [728, 88] width 10 height 10
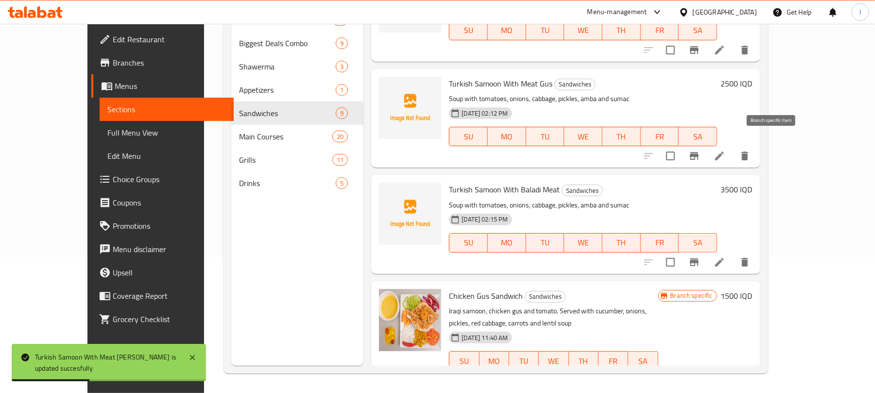
click at [700, 150] on icon "Branch-specific-item" at bounding box center [694, 156] width 12 height 12
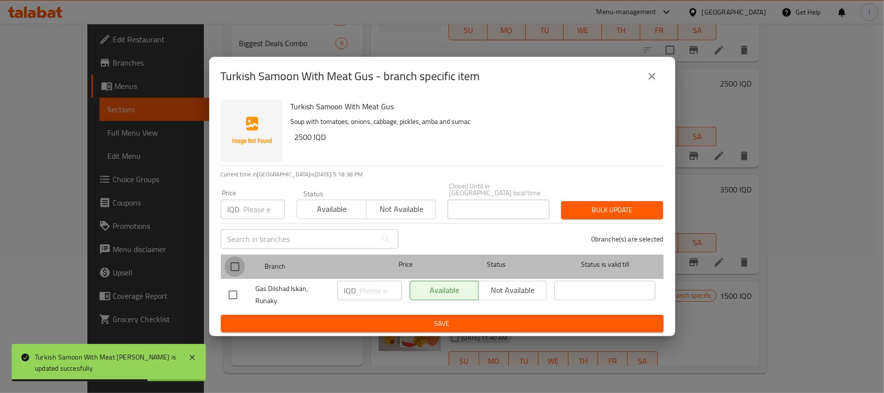
click at [239, 259] on input "checkbox" at bounding box center [235, 266] width 20 height 20
checkbox input "true"
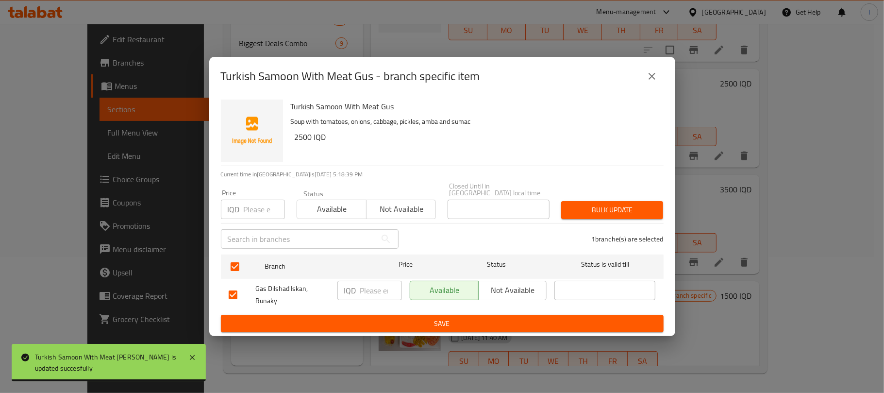
click at [366, 290] on input "number" at bounding box center [381, 290] width 42 height 19
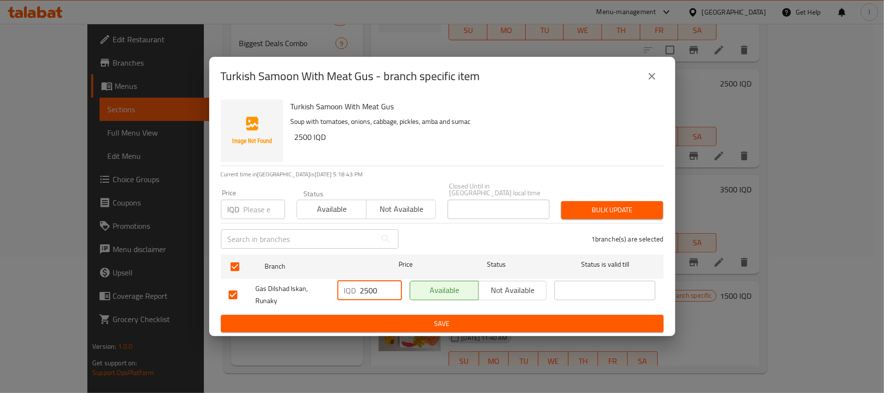
type input "2500"
click at [389, 319] on span "Save" at bounding box center [442, 324] width 427 height 12
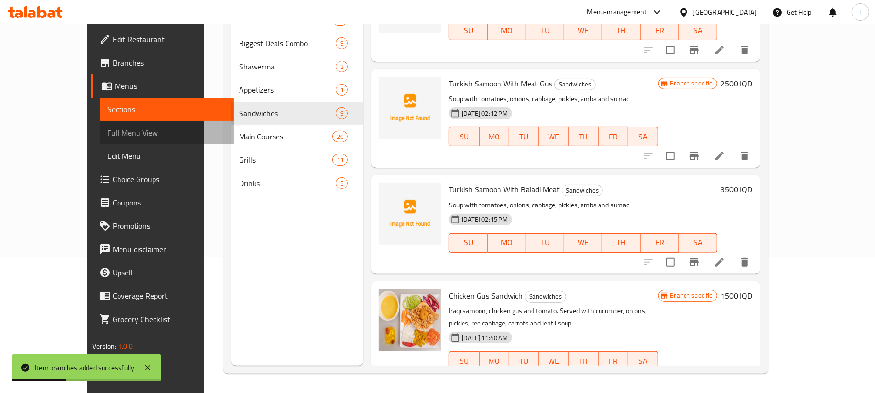
click at [107, 137] on span "Full Menu View" at bounding box center [166, 133] width 119 height 12
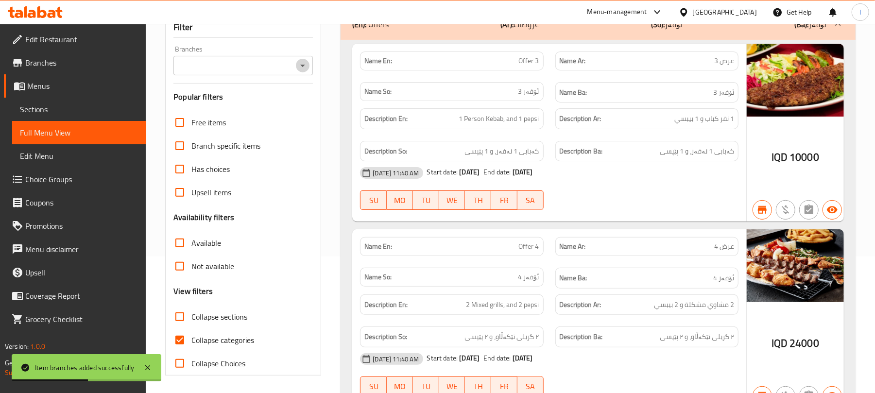
click at [308, 65] on icon "Open" at bounding box center [303, 66] width 12 height 12
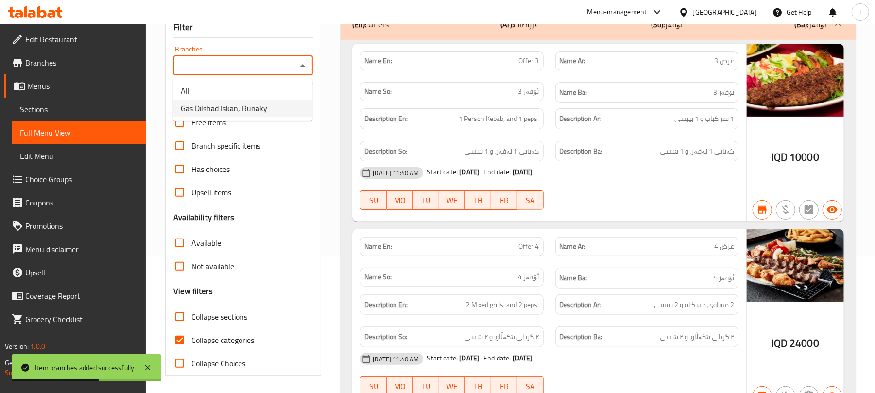
click at [263, 113] on span "Gas Dilshad Iskan, Runaky" at bounding box center [224, 108] width 86 height 12
type input "Gas Dilshad Iskan, Runaky"
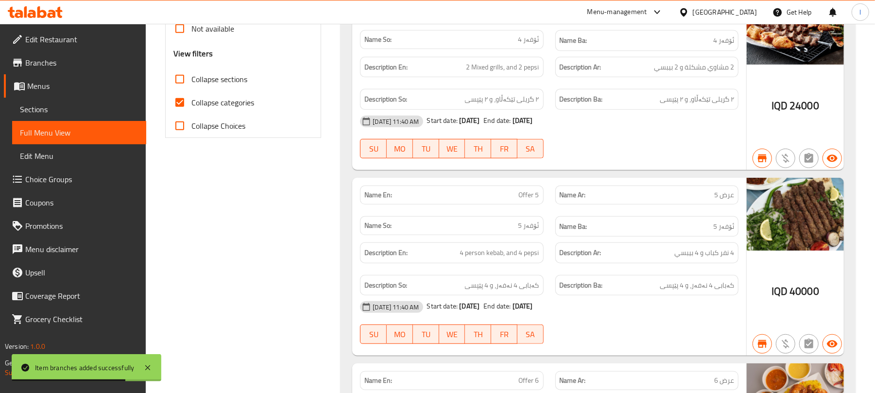
click at [187, 80] on input "Collapse sections" at bounding box center [179, 79] width 23 height 23
checkbox input "true"
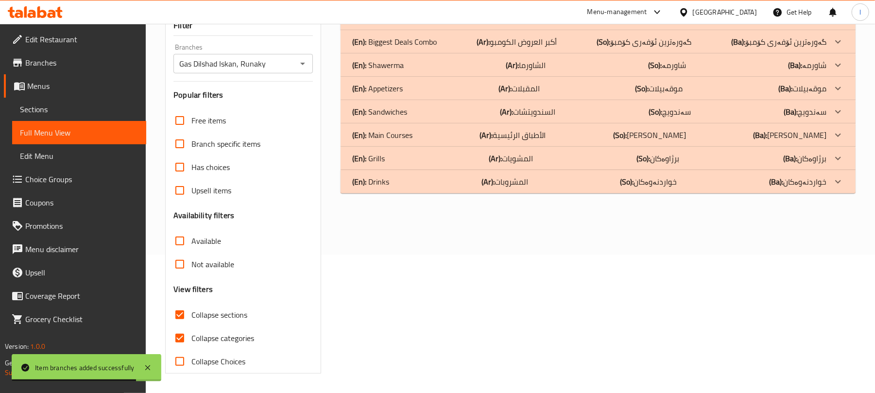
scroll to position [139, 0]
click at [183, 334] on input "Collapse categories" at bounding box center [179, 337] width 23 height 23
checkbox input "false"
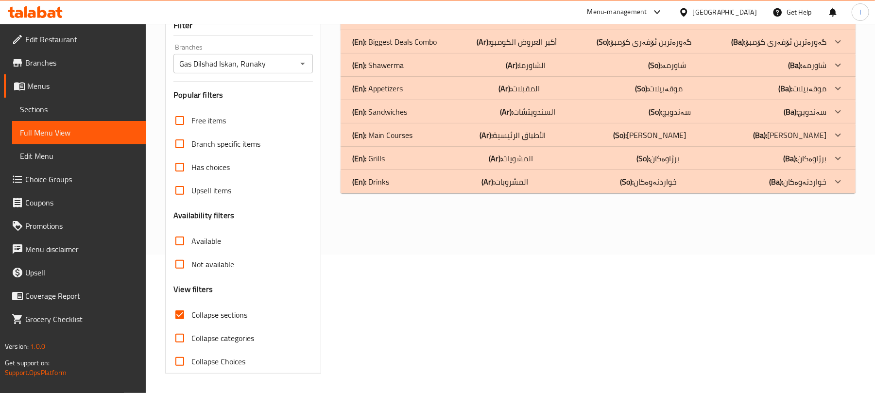
click at [438, 24] on div "(En): Sandwiches (Ar): السندويتشات (So): سەندویچ (Ba): سەندویچ" at bounding box center [589, 19] width 474 height 12
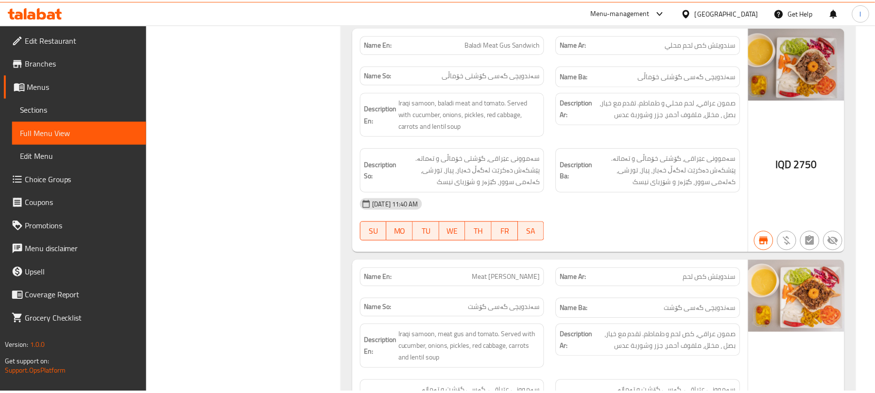
scroll to position [1990, 0]
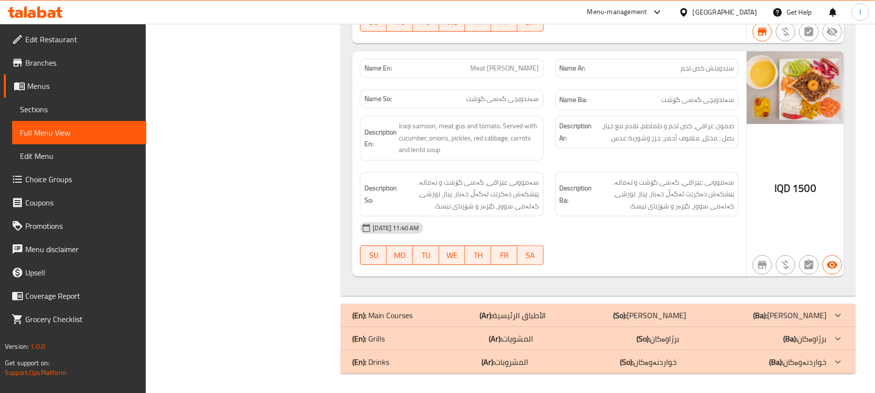
click at [47, 113] on span "Sections" at bounding box center [79, 109] width 119 height 12
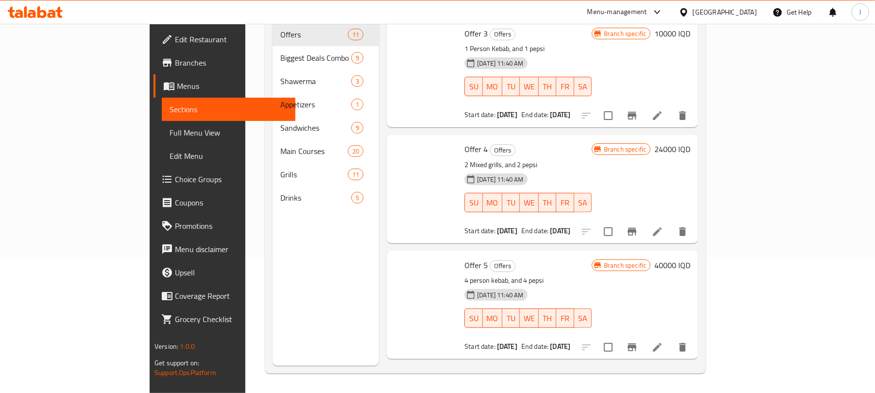
scroll to position [136, 0]
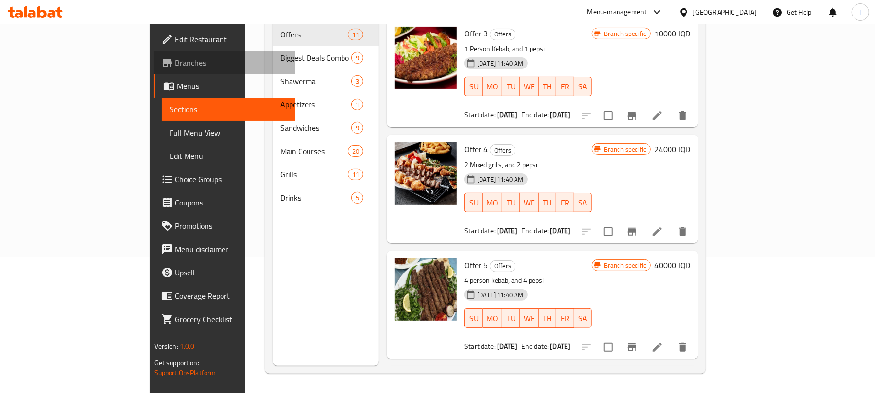
click at [175, 61] on span "Branches" at bounding box center [231, 63] width 113 height 12
